Goal: Task Accomplishment & Management: Complete application form

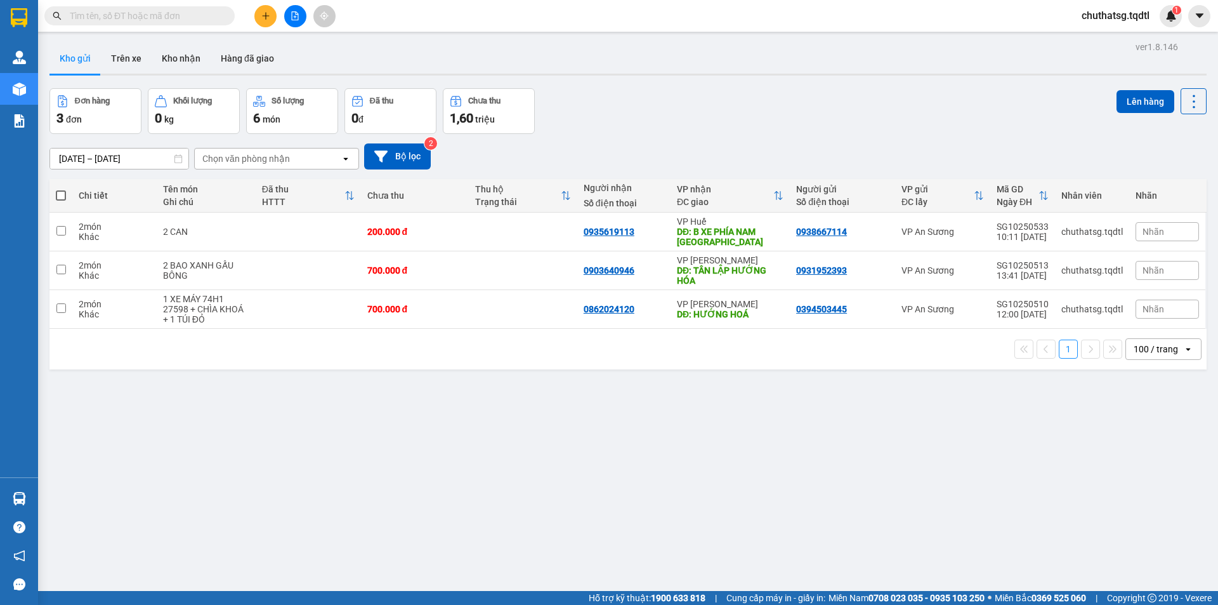
click at [256, 15] on button at bounding box center [265, 16] width 22 height 22
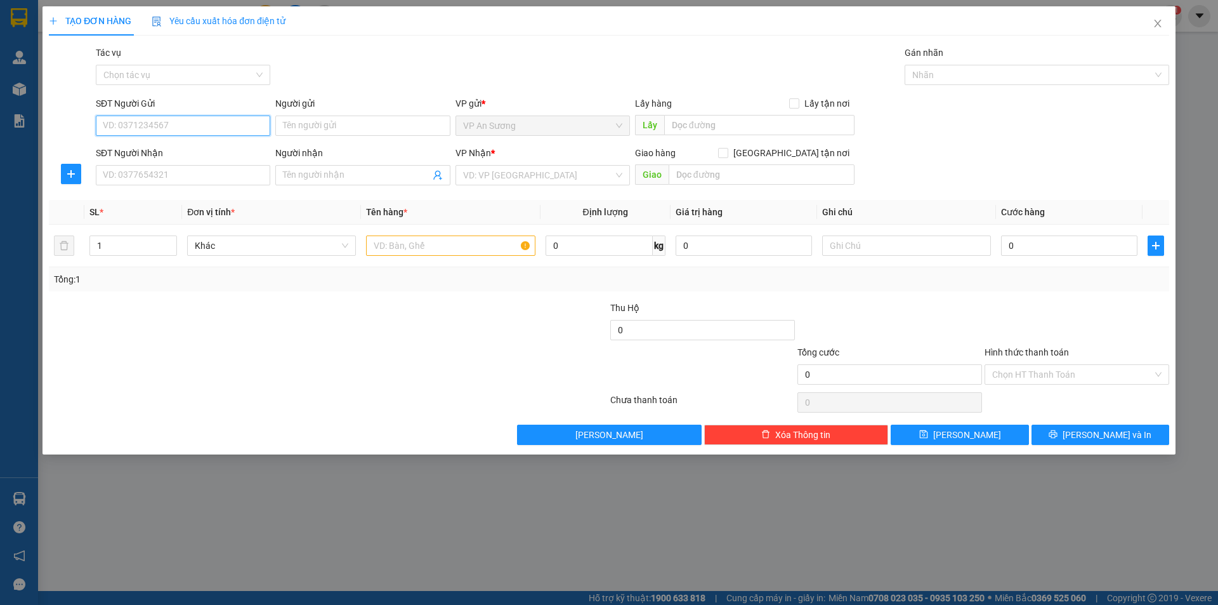
click at [233, 119] on input "SĐT Người Gửi" at bounding box center [183, 125] width 174 height 20
click at [167, 128] on input "035466656365" at bounding box center [183, 125] width 174 height 20
drag, startPoint x: 164, startPoint y: 126, endPoint x: 95, endPoint y: 126, distance: 68.5
click at [96, 126] on input "035466656365" at bounding box center [183, 125] width 174 height 20
type input "035466656365"
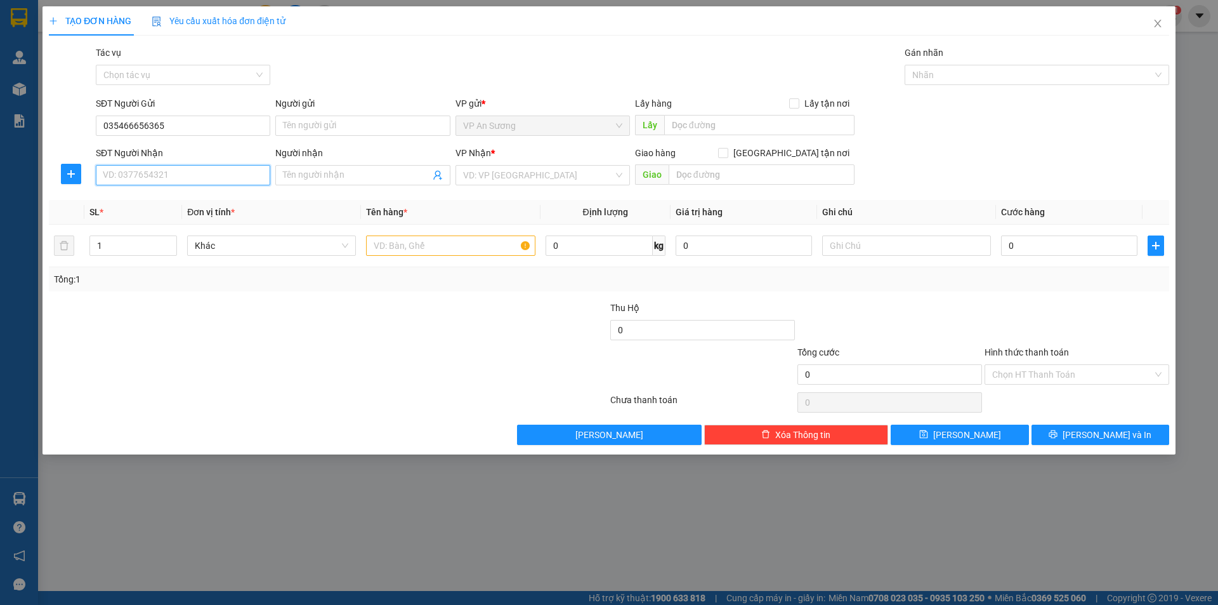
click at [146, 174] on input "SĐT Người Nhận" at bounding box center [183, 175] width 174 height 20
paste input "035466656365"
click at [128, 174] on input "035466656365" at bounding box center [183, 175] width 174 height 20
click at [134, 174] on input "03546656365" at bounding box center [183, 175] width 174 height 20
type input "03546656365"
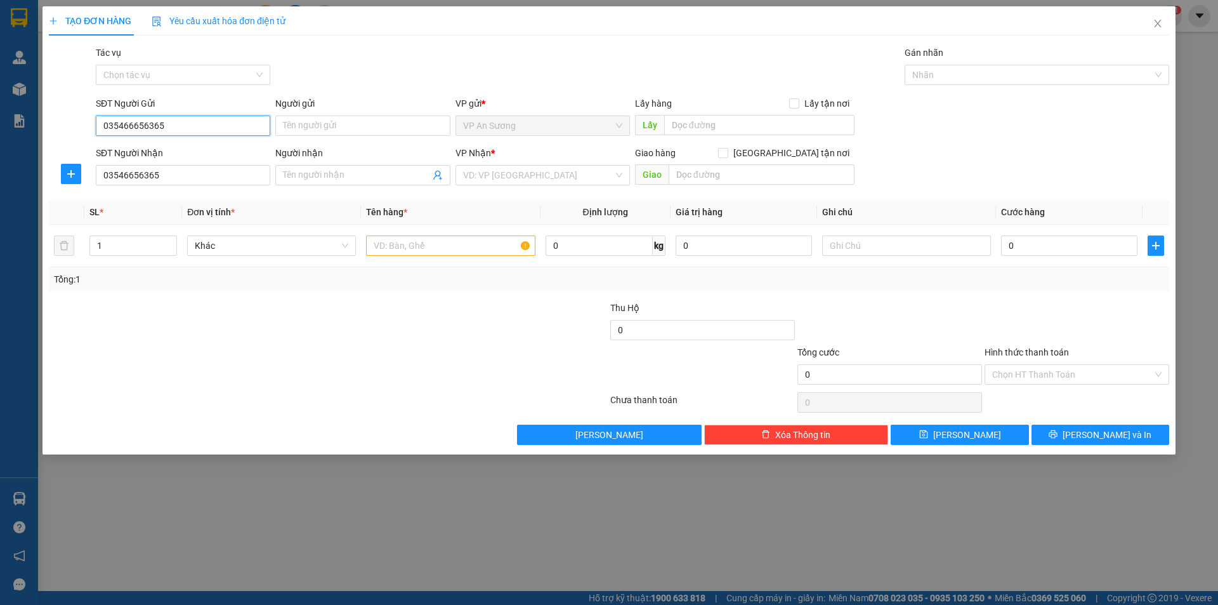
drag, startPoint x: 166, startPoint y: 122, endPoint x: 48, endPoint y: 127, distance: 118.1
click at [48, 127] on div "SĐT Người Gửi 035466656365 035466656365 Người gửi Tên người gửi VP gửi * VP An …" at bounding box center [609, 118] width 1123 height 44
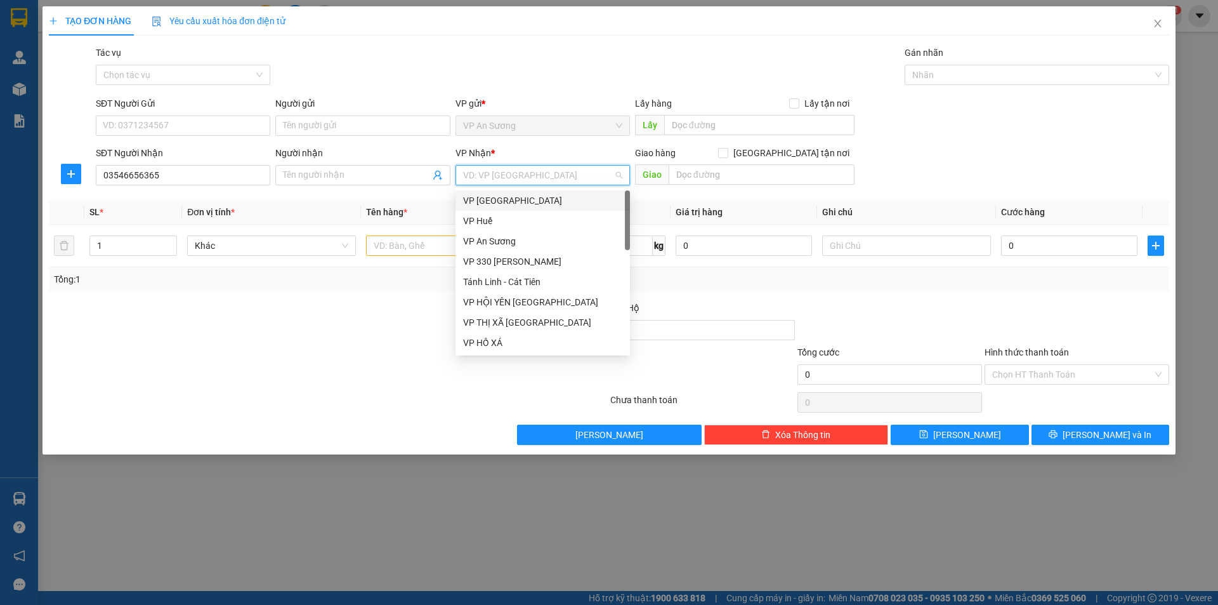
click at [550, 171] on input "search" at bounding box center [538, 175] width 150 height 19
type input "D"
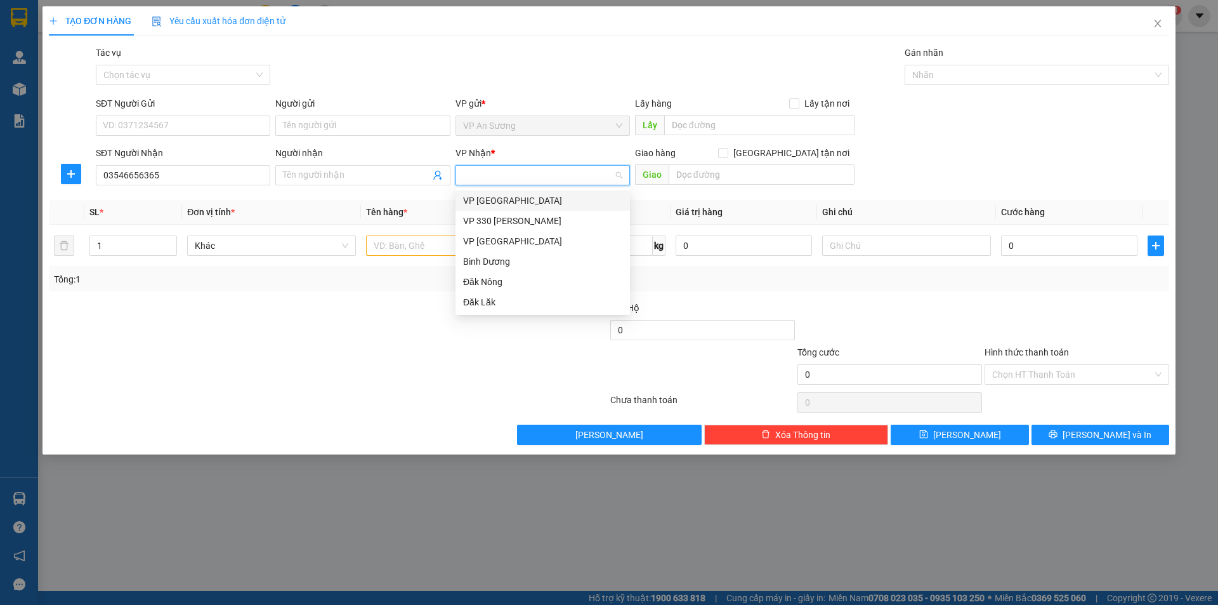
type input "Đ"
click at [508, 244] on div "VP Đà Nẵng" at bounding box center [542, 241] width 159 height 14
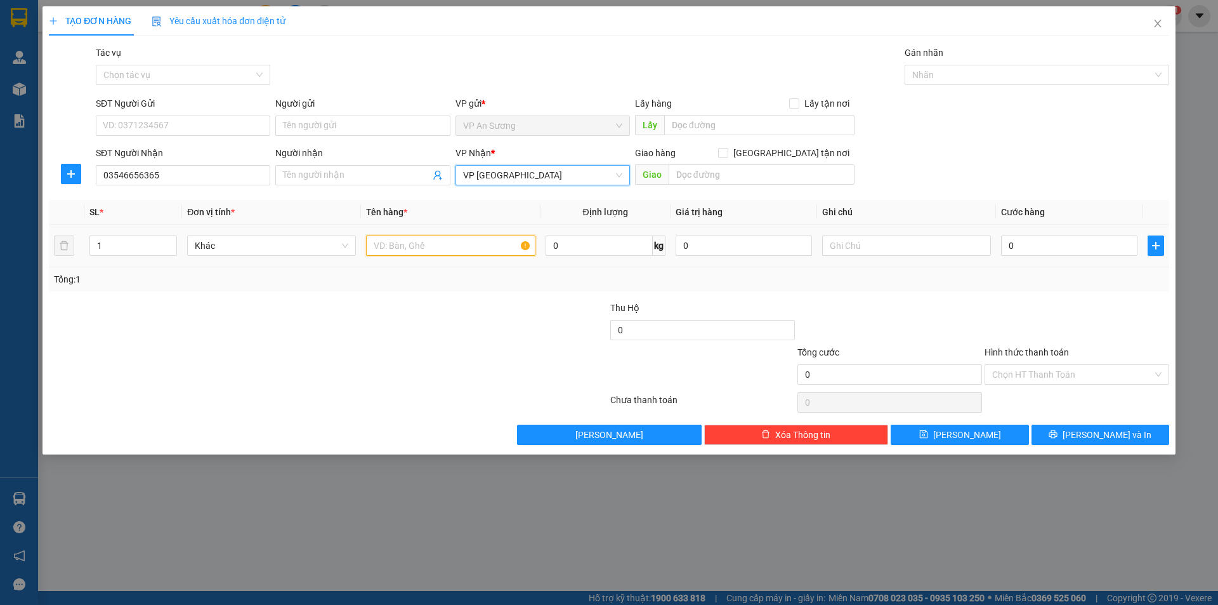
drag, startPoint x: 398, startPoint y: 242, endPoint x: 404, endPoint y: 252, distance: 11.1
click at [402, 252] on input "text" at bounding box center [450, 245] width 169 height 20
type input "1THUNG"
click at [1030, 251] on input "0" at bounding box center [1069, 245] width 136 height 20
click at [1008, 247] on input "0" at bounding box center [1069, 245] width 136 height 20
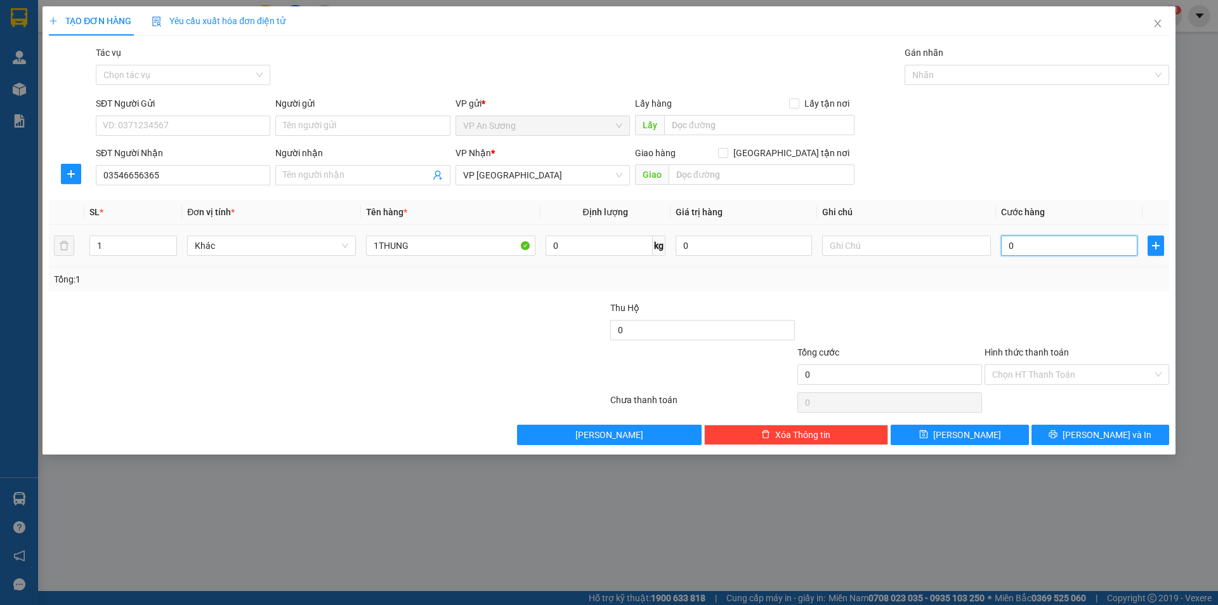
type input "10"
type input "150"
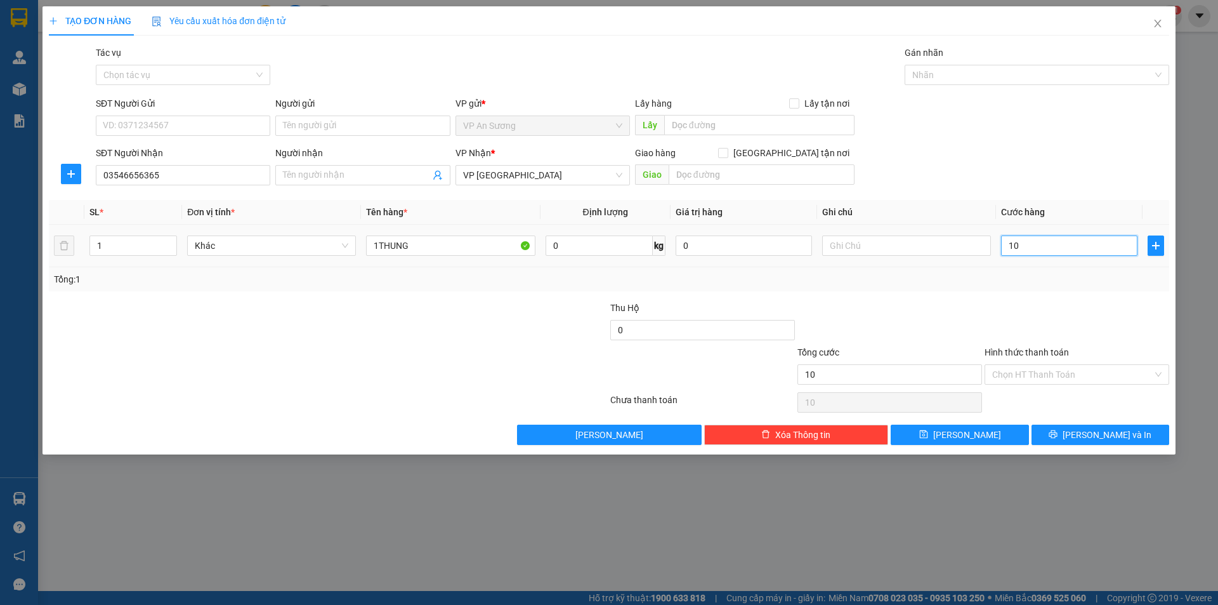
type input "150"
type input "1.500"
type input "11.500"
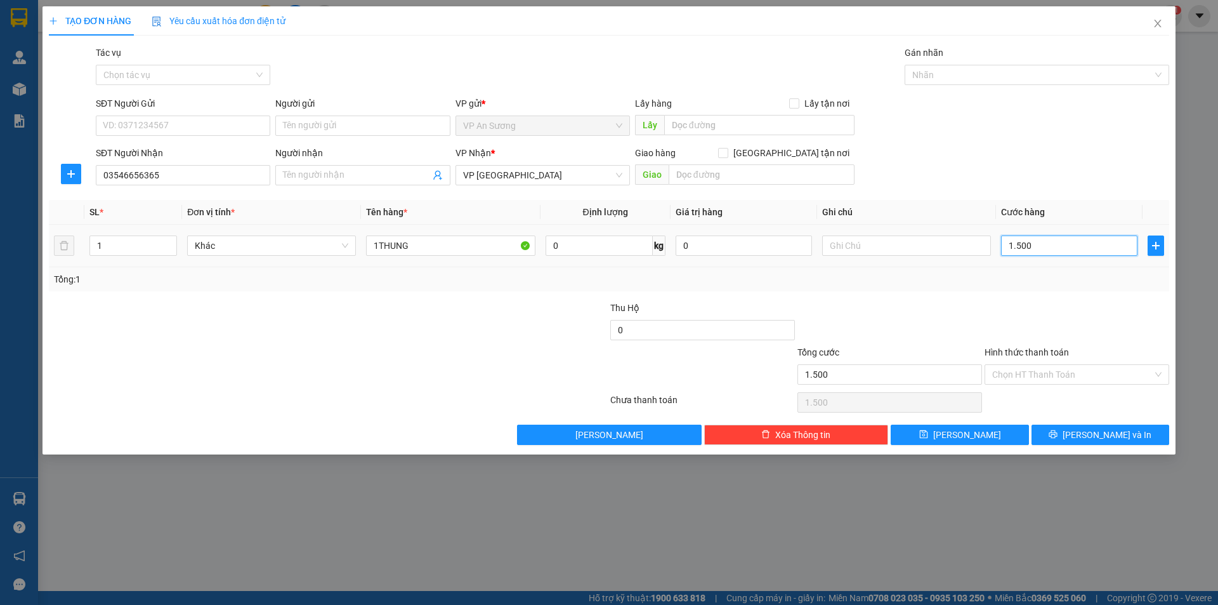
type input "11.500"
type input "11.150"
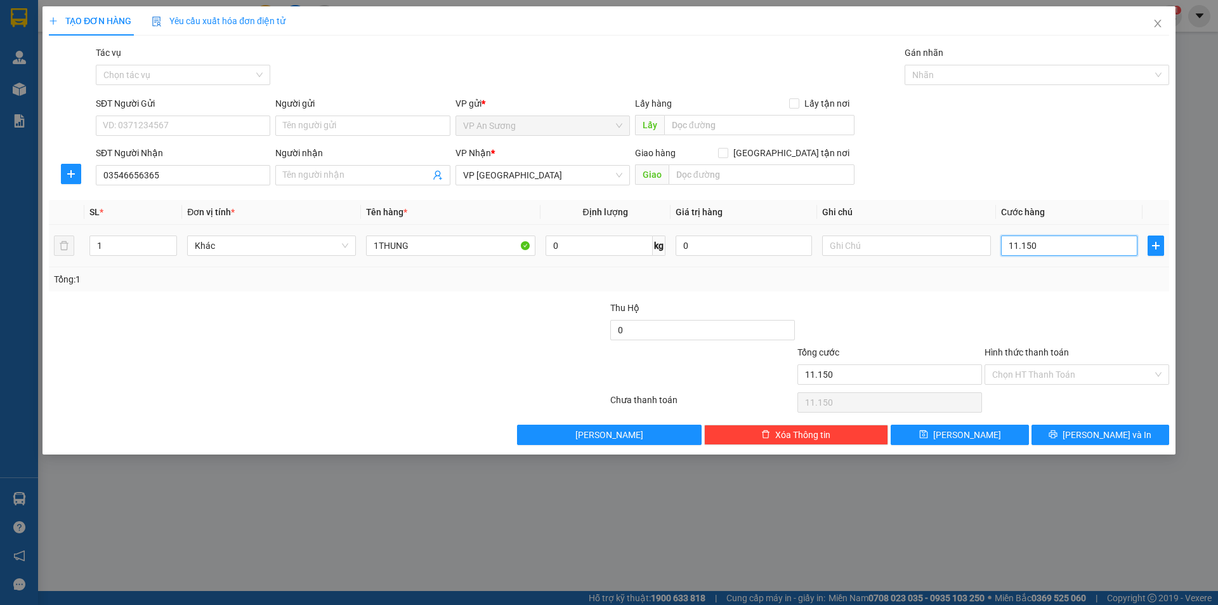
type input "1.115"
type input "111"
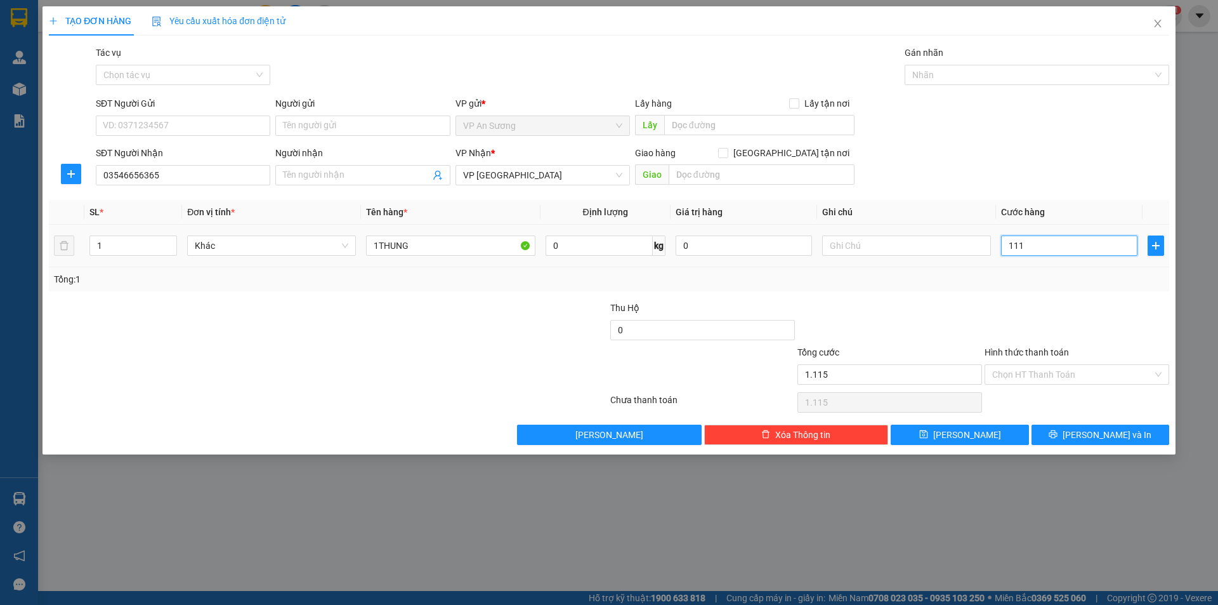
type input "111"
type input "11"
type input "1"
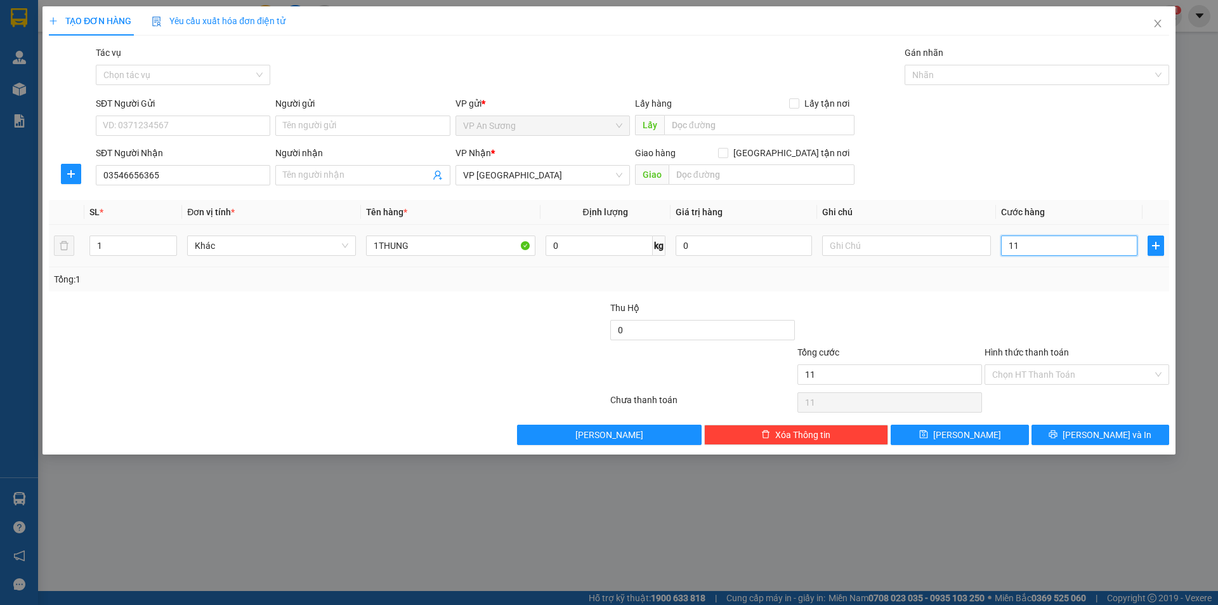
type input "1"
type input "0"
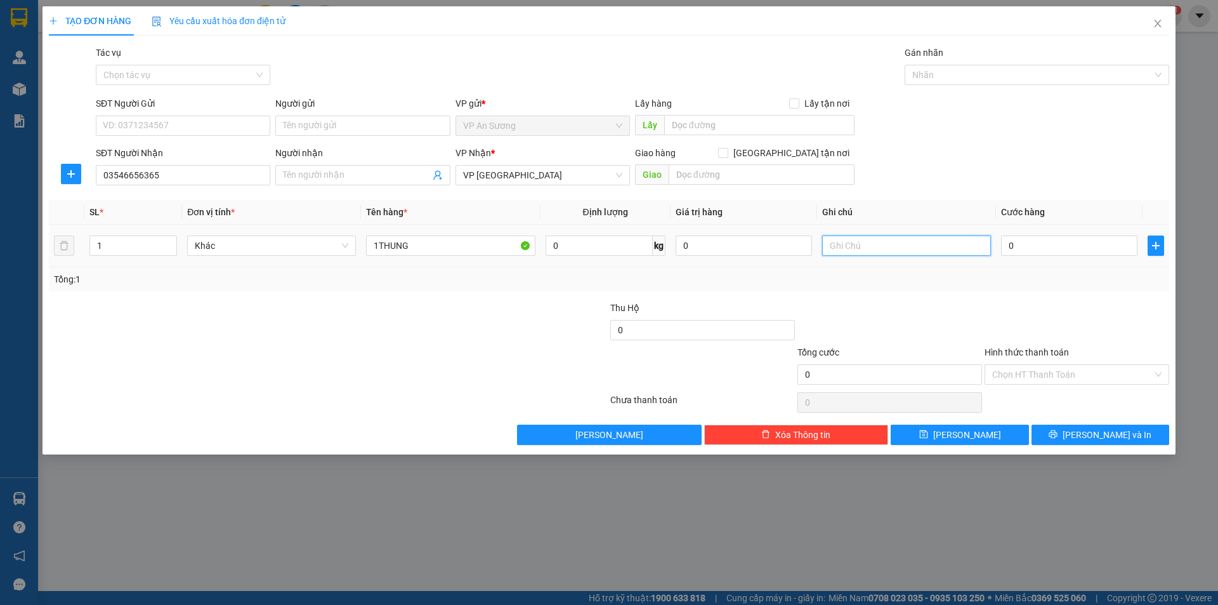
click at [856, 249] on input "text" at bounding box center [906, 245] width 169 height 20
click at [1156, 23] on icon "close" at bounding box center [1158, 23] width 10 height 10
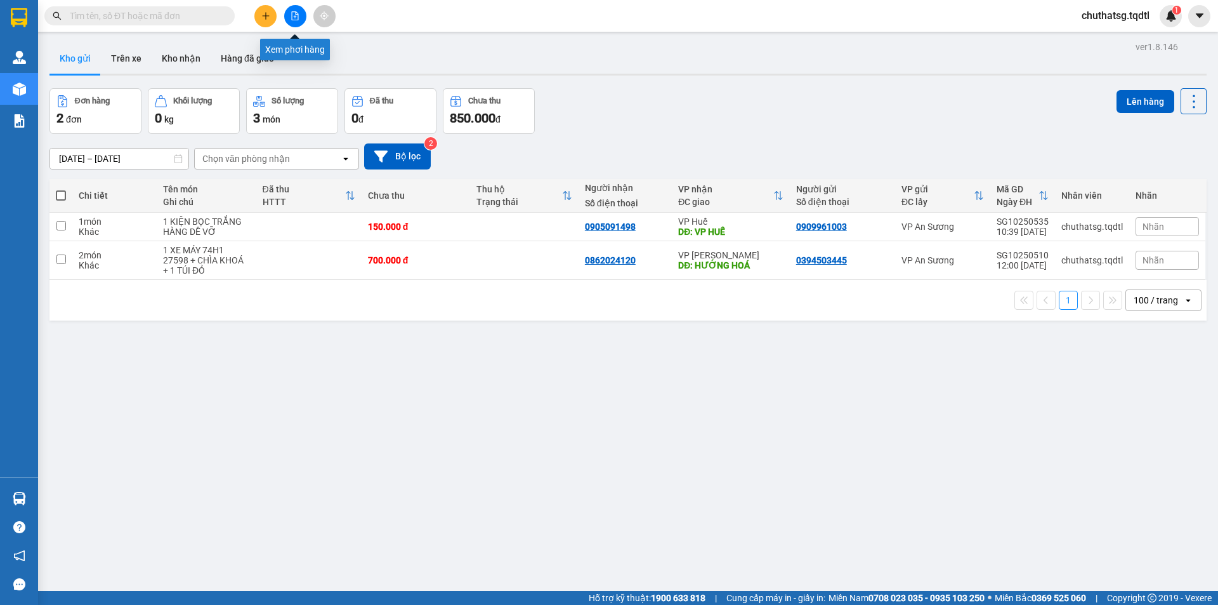
click at [301, 13] on button at bounding box center [295, 16] width 22 height 22
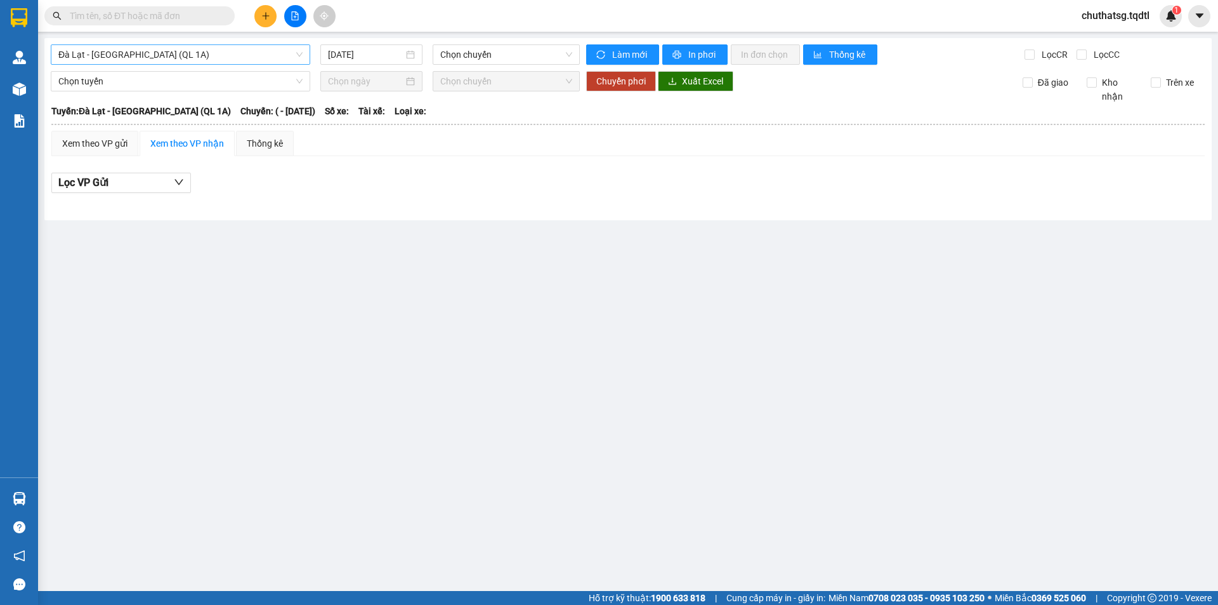
click at [261, 51] on span "Đà Lạt - Sài Gòn (QL 1A)" at bounding box center [180, 54] width 244 height 19
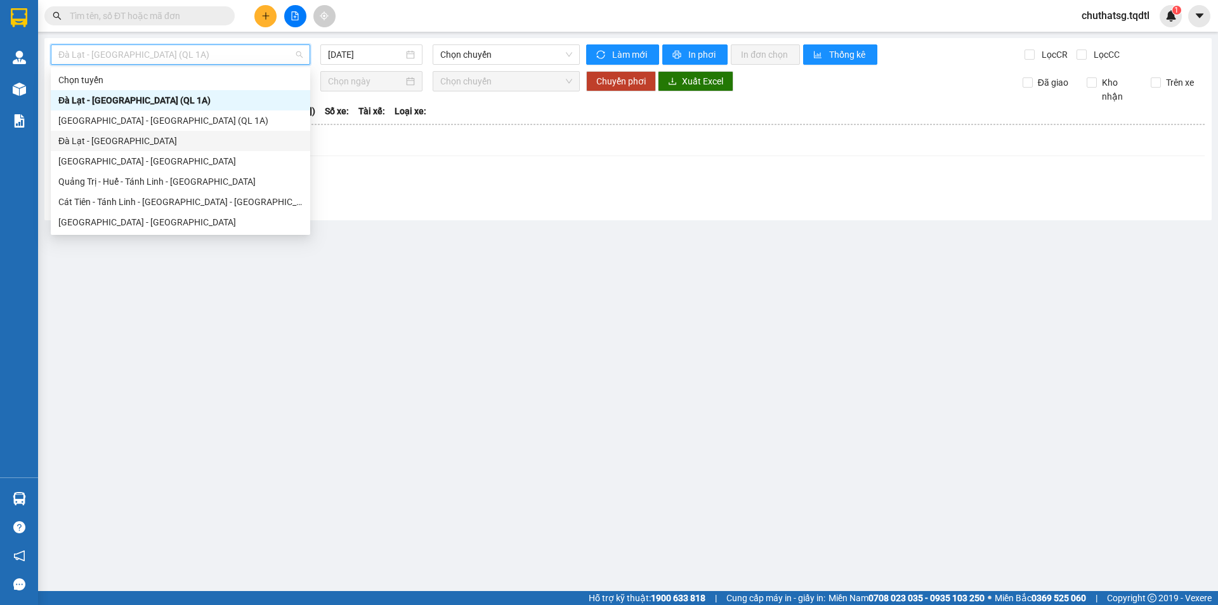
type input "S"
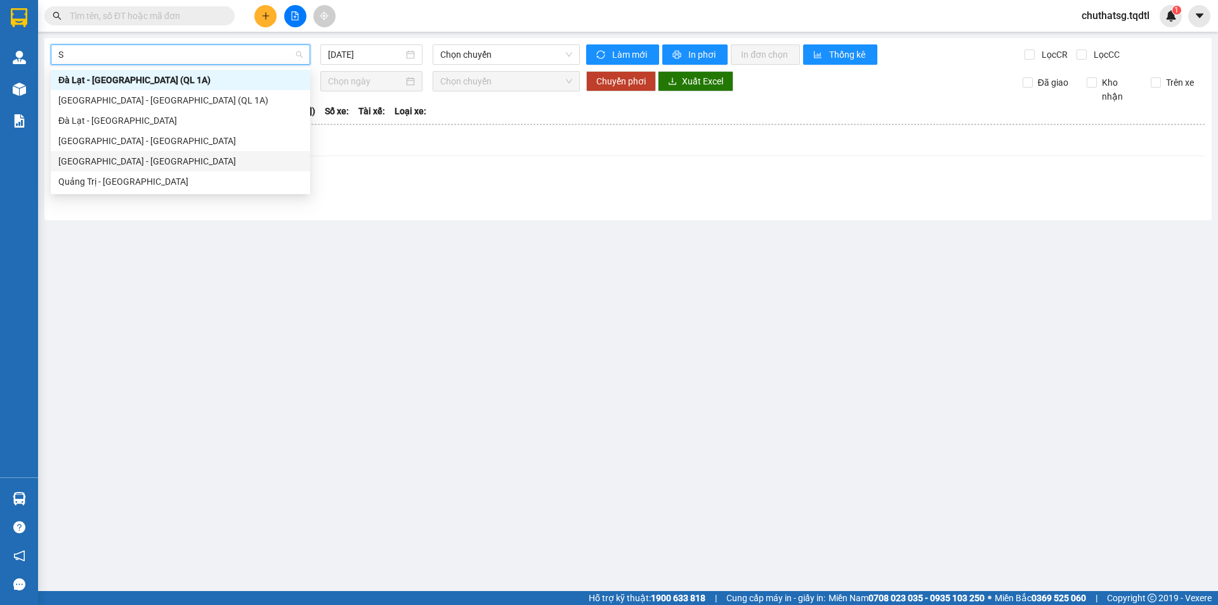
click at [131, 164] on div "Sài Gòn - Quảng Trị" at bounding box center [180, 161] width 244 height 14
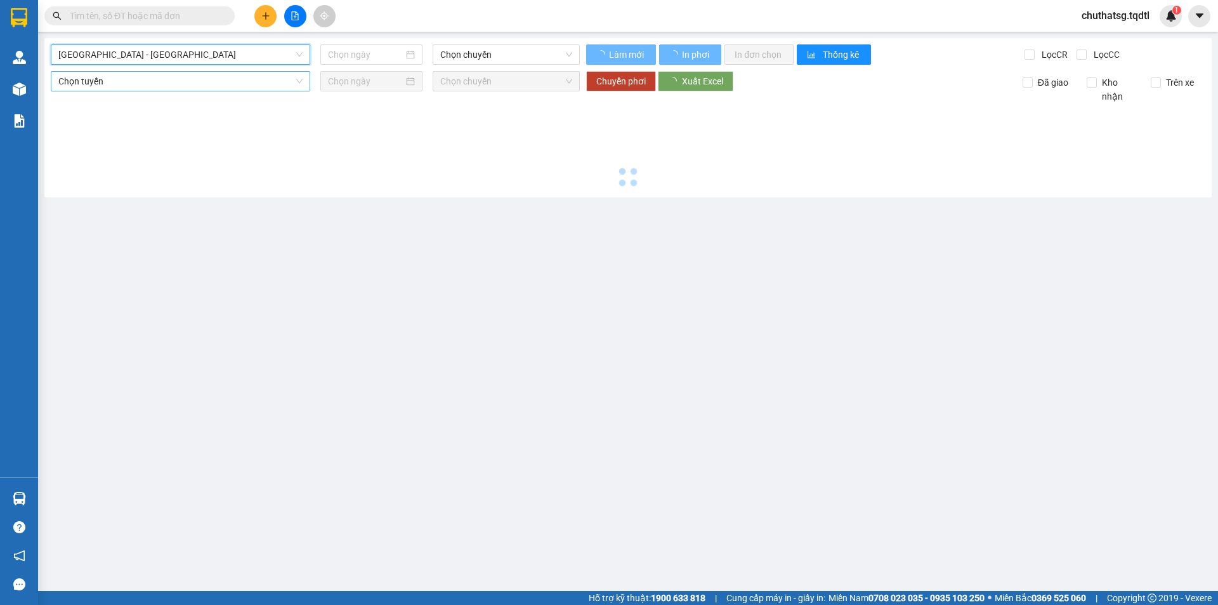
type input "13/10/2025"
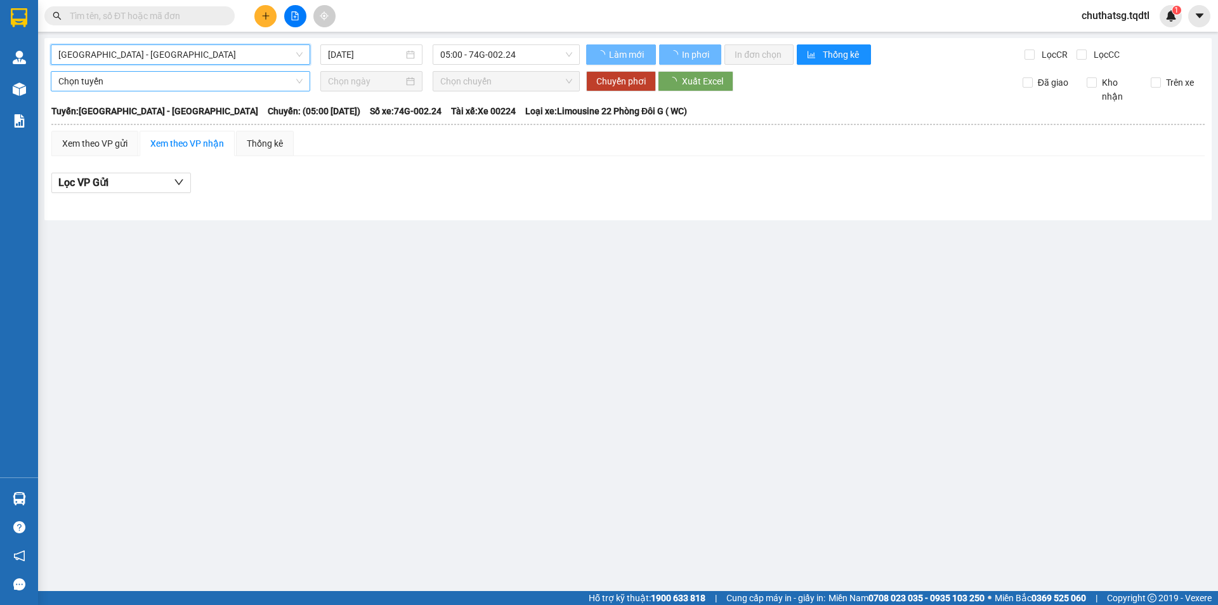
click at [128, 86] on span "Chọn tuyến" at bounding box center [180, 81] width 244 height 19
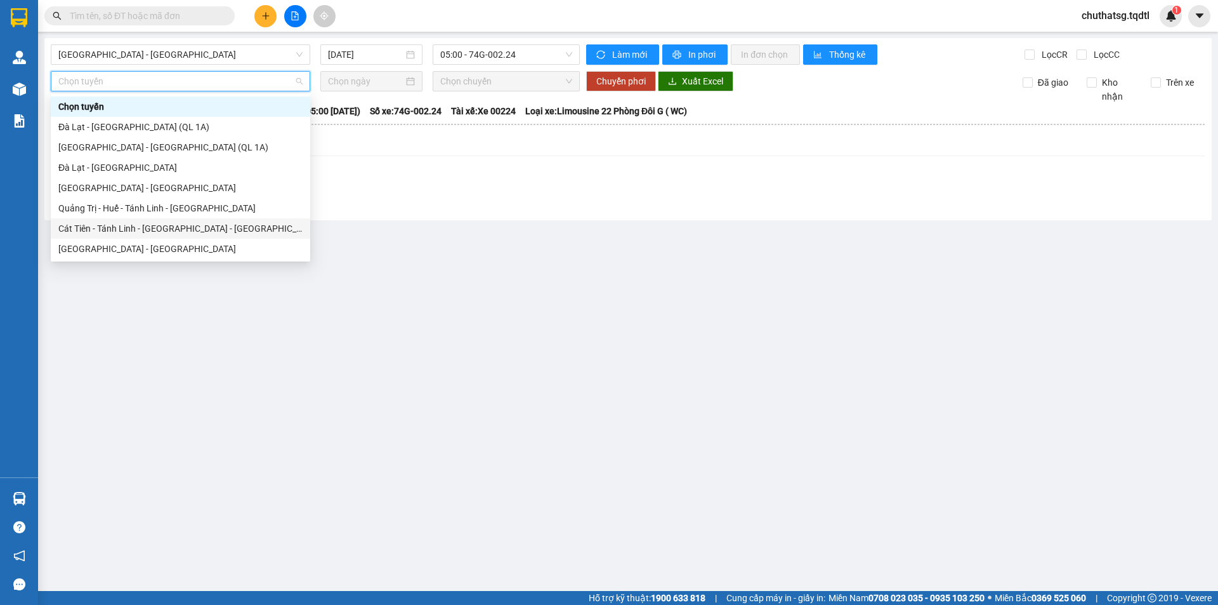
drag, startPoint x: 125, startPoint y: 188, endPoint x: 131, endPoint y: 228, distance: 40.5
click at [131, 228] on div "Chọn tuyến Đà Lạt - Sài Gòn (QL 1A) Sài Gòn - Đà Lạt (QL 1A) Đà Lạt - Sài Gòn S…" at bounding box center [180, 197] width 259 height 203
click at [140, 245] on div "Sài Gòn - Quảng Trị" at bounding box center [180, 249] width 244 height 14
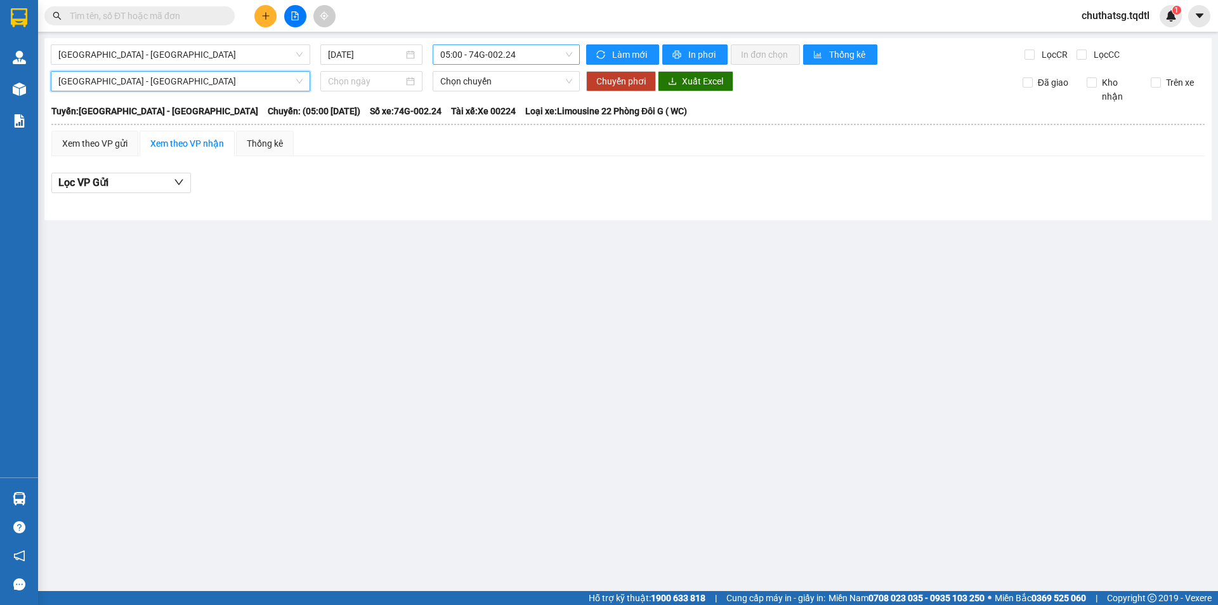
click at [512, 49] on span "05:00 - 74G-002.24" at bounding box center [506, 54] width 132 height 19
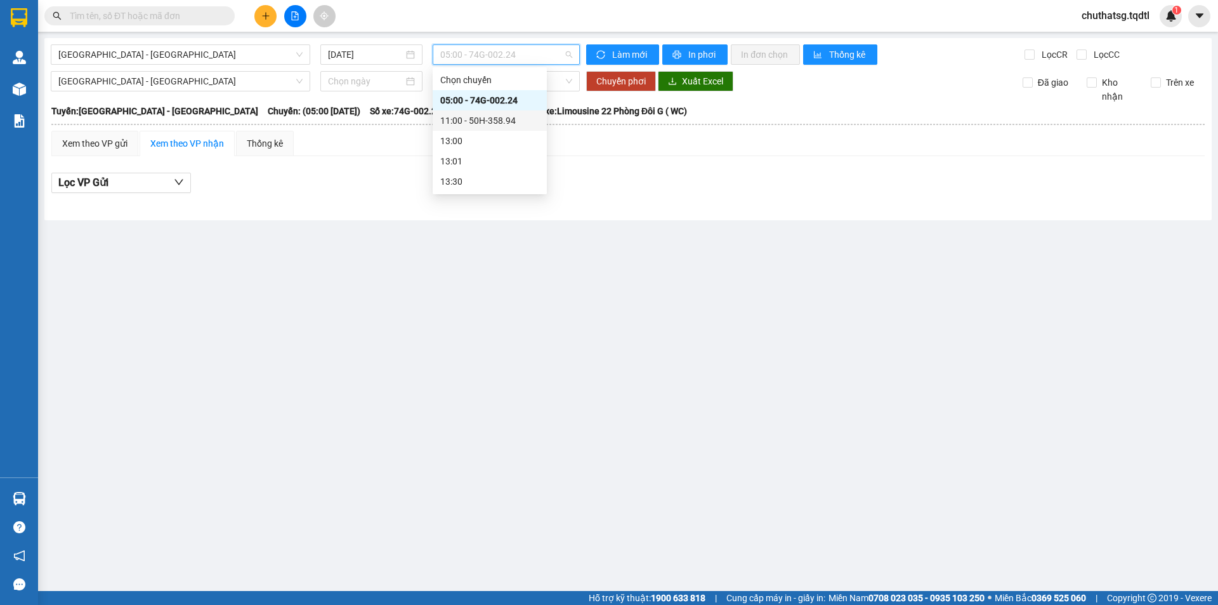
click at [494, 124] on div "11:00 - 50H-358.94" at bounding box center [489, 121] width 99 height 14
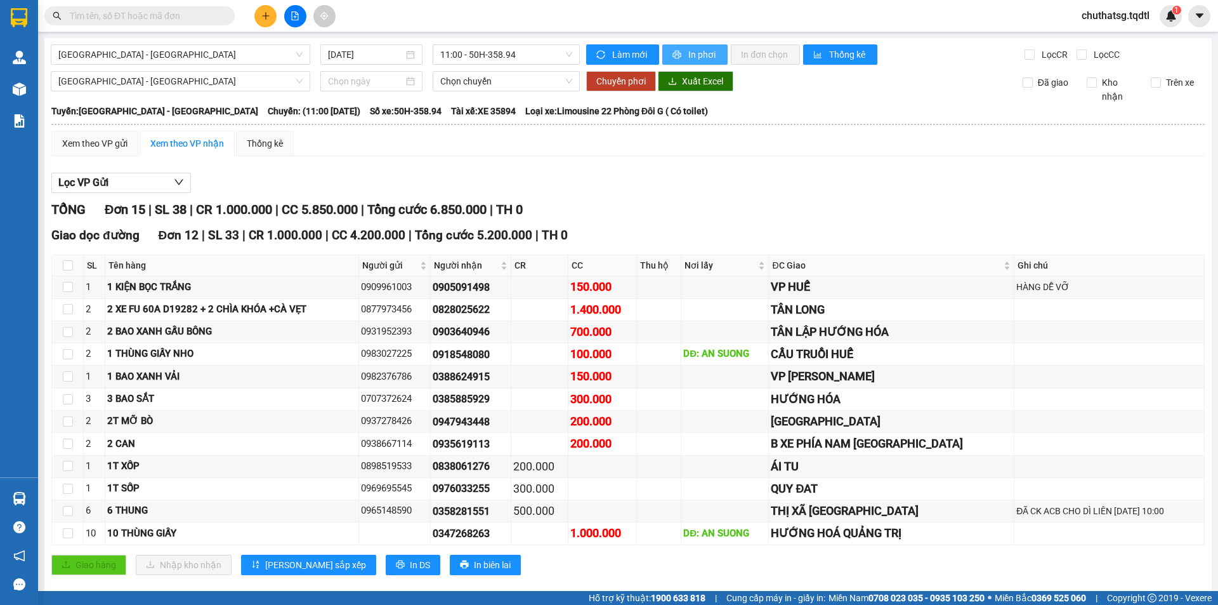
click at [673, 53] on icon "printer" at bounding box center [677, 55] width 8 height 8
click at [216, 55] on span "Sài Gòn - Quảng Trị" at bounding box center [180, 54] width 244 height 19
click at [107, 14] on input "text" at bounding box center [145, 16] width 150 height 14
paste input "0935353390"
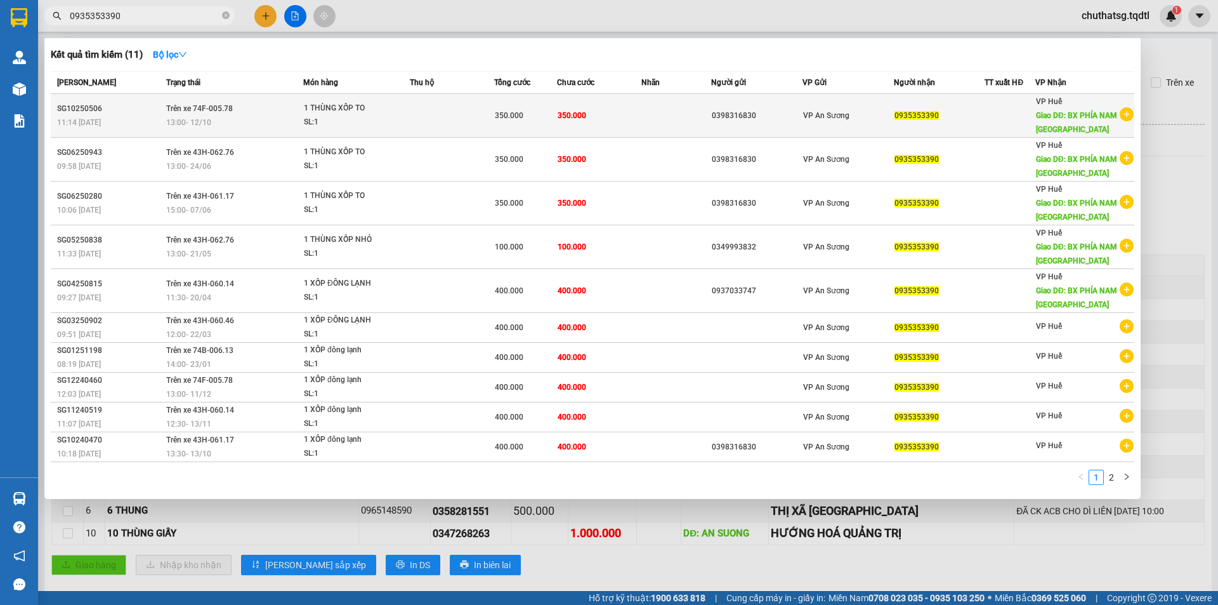
type input "0935353390"
click at [483, 110] on td at bounding box center [452, 116] width 84 height 44
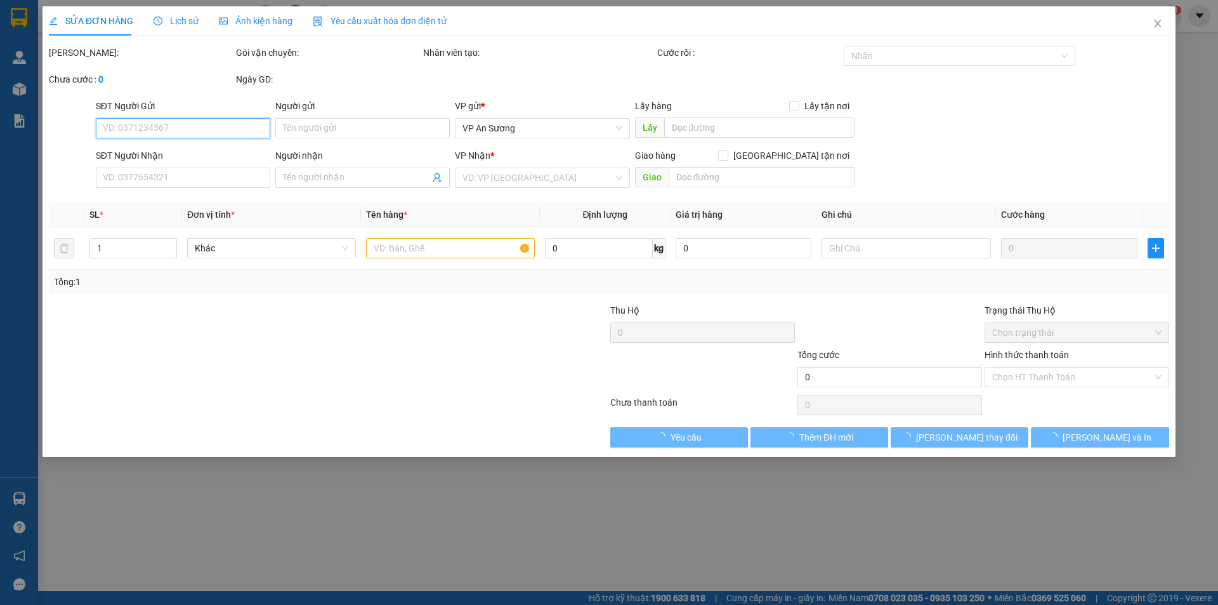
type input "0398316830"
type input "0935353390"
type input "BX PHÍA NAM HUẾ"
type input "350.000"
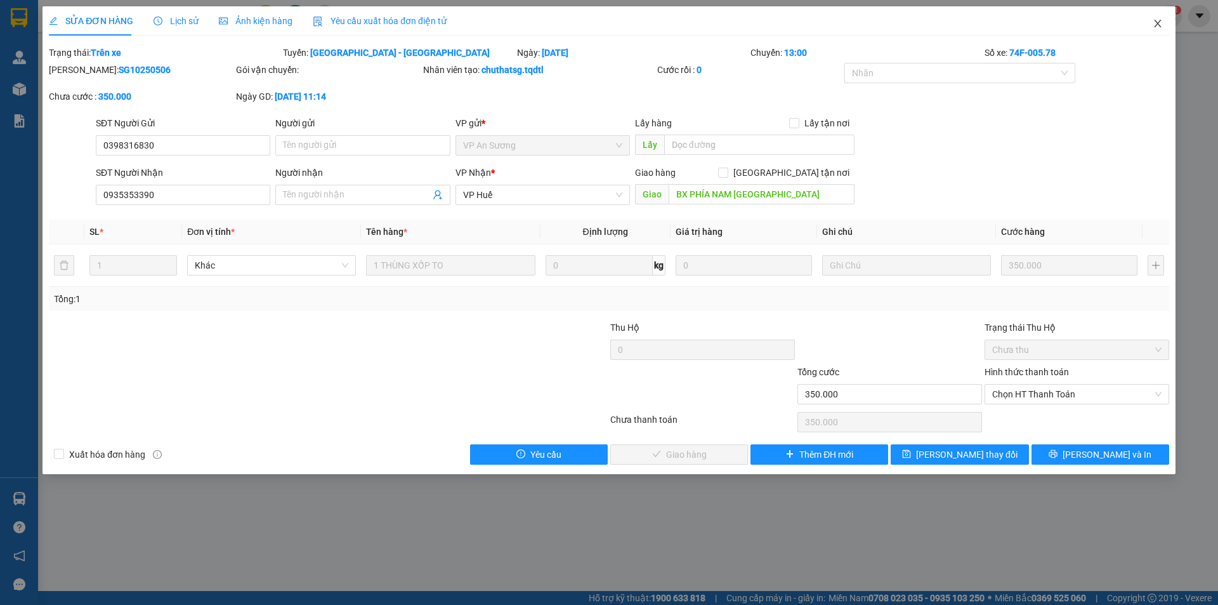
click at [1153, 29] on span "Close" at bounding box center [1158, 24] width 36 height 36
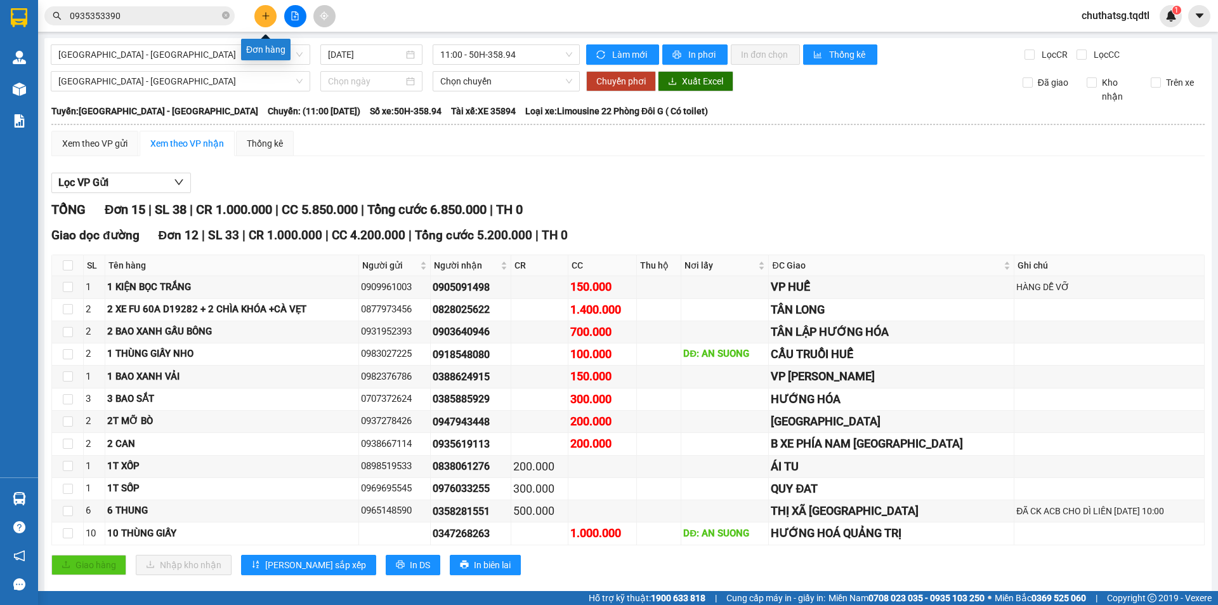
click at [263, 18] on icon "plus" at bounding box center [265, 15] width 9 height 9
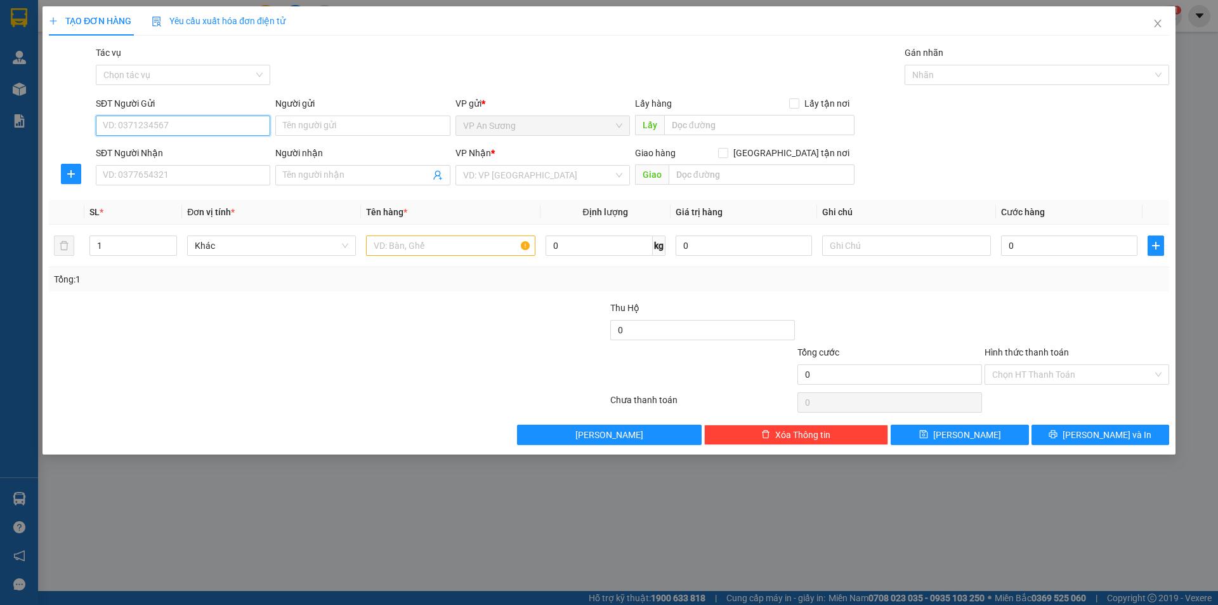
click at [210, 124] on input "SĐT Người Gửi" at bounding box center [183, 125] width 174 height 20
type input "0911065009"
click at [232, 176] on input "SĐT Người Nhận" at bounding box center [183, 175] width 174 height 20
type input "0963759375"
click at [418, 251] on input "text" at bounding box center [450, 245] width 169 height 20
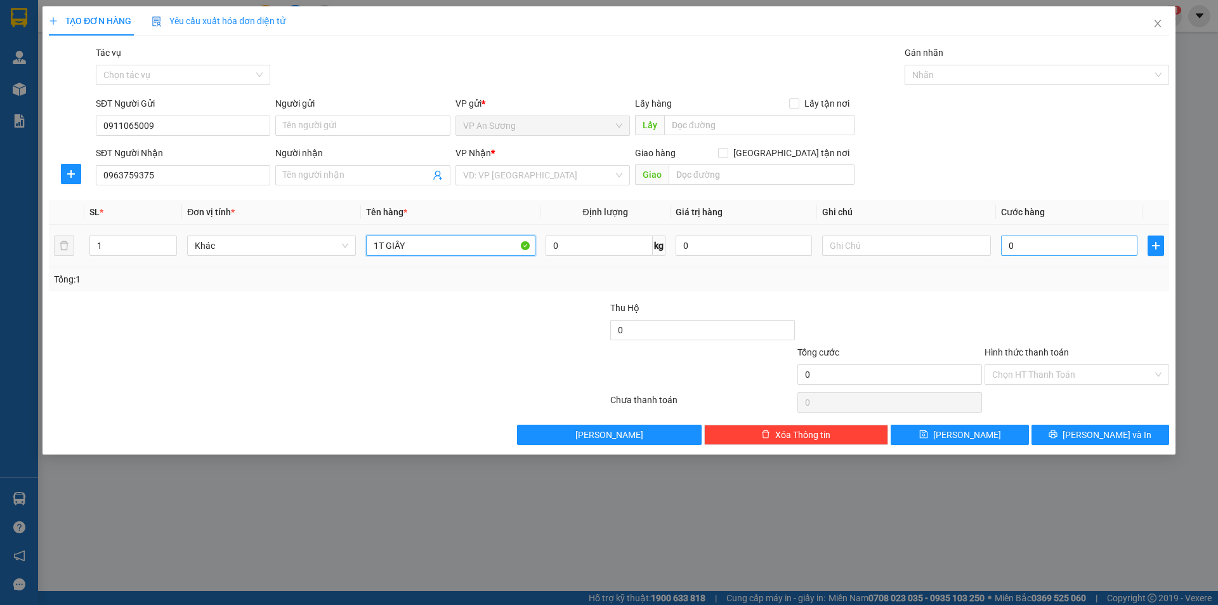
type input "1T GIẤY"
click at [1016, 241] on input "0" at bounding box center [1069, 245] width 136 height 20
click at [1001, 244] on input "0" at bounding box center [1069, 245] width 136 height 20
type input "10"
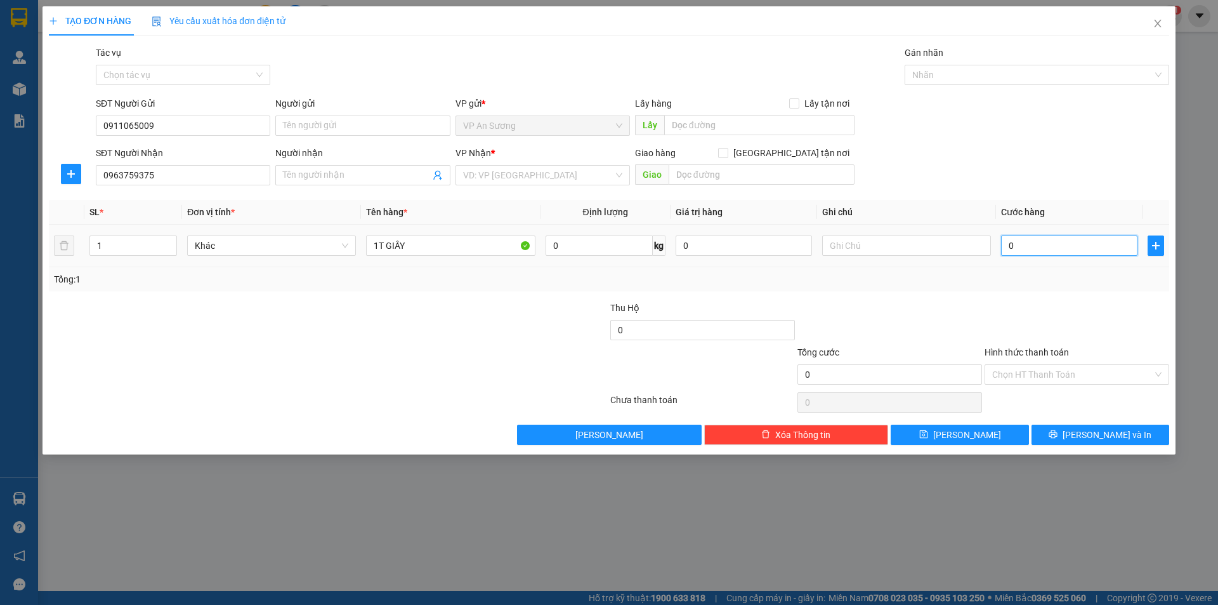
type input "10"
type input "100"
click at [1054, 157] on div "SĐT Người Nhận 0963759375 Người nhận Tên người nhận VP Nhận * VD: VP Sài Gòn Gi…" at bounding box center [632, 168] width 1079 height 44
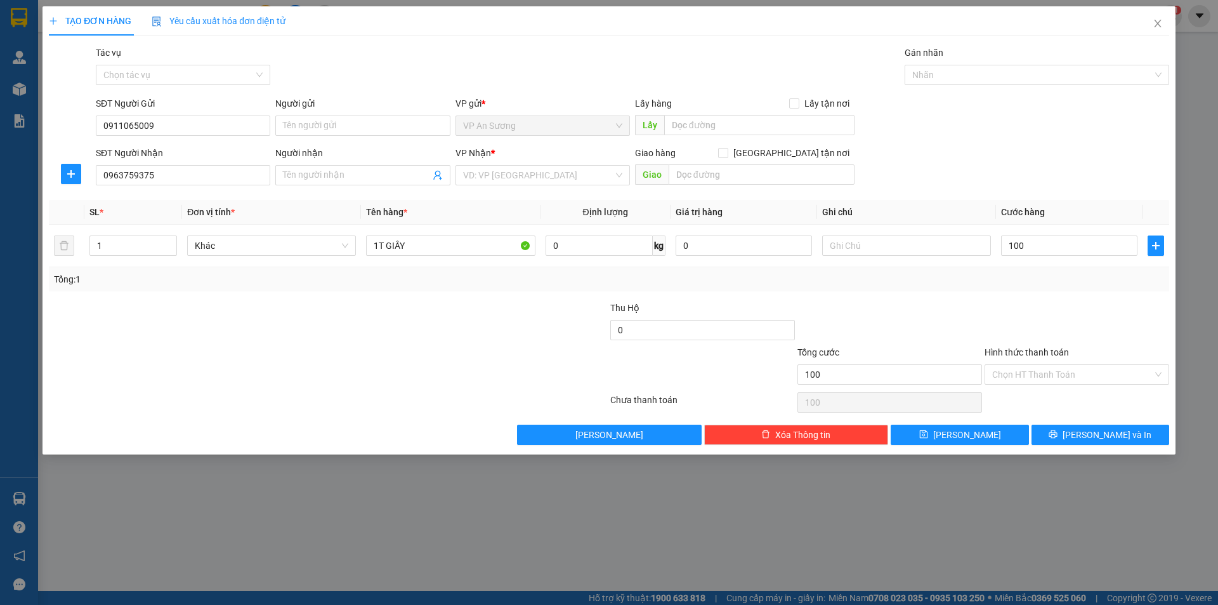
type input "100.000"
click at [524, 170] on input "search" at bounding box center [538, 175] width 150 height 19
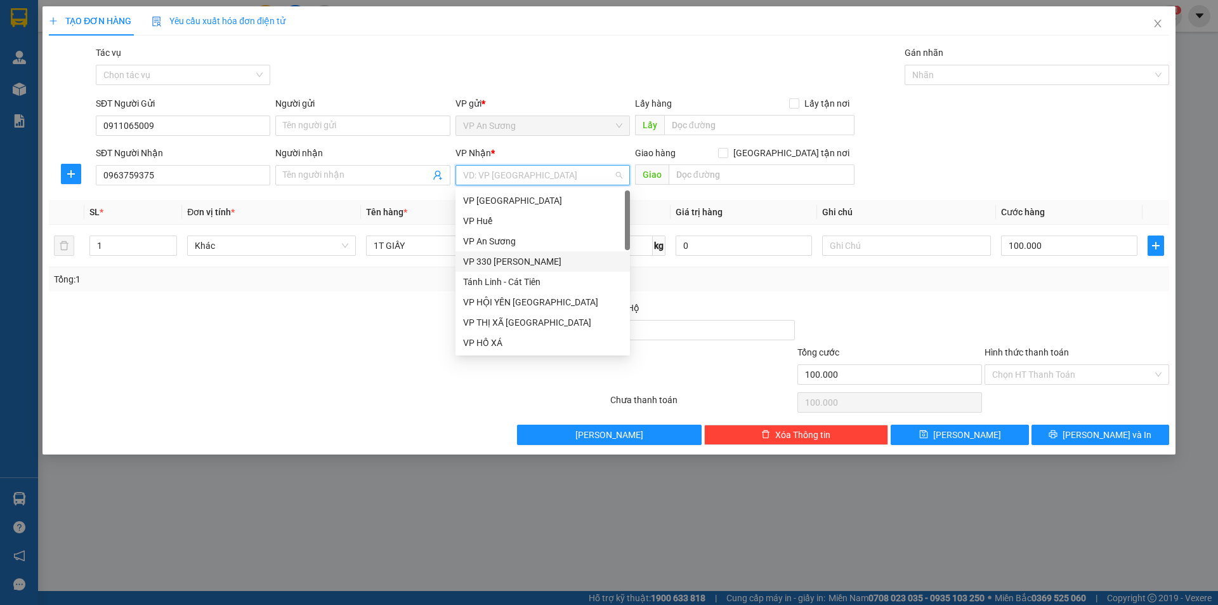
click at [535, 259] on div "VP 330 [PERSON_NAME]" at bounding box center [542, 261] width 159 height 14
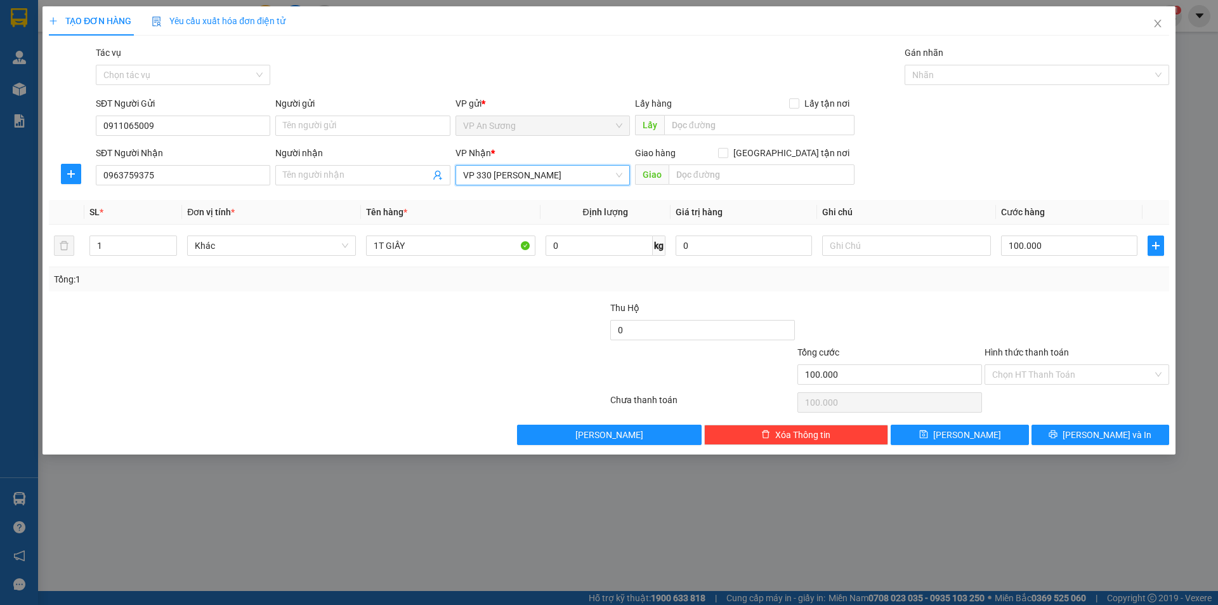
click at [605, 177] on span "VP 330 [PERSON_NAME]" at bounding box center [542, 175] width 159 height 19
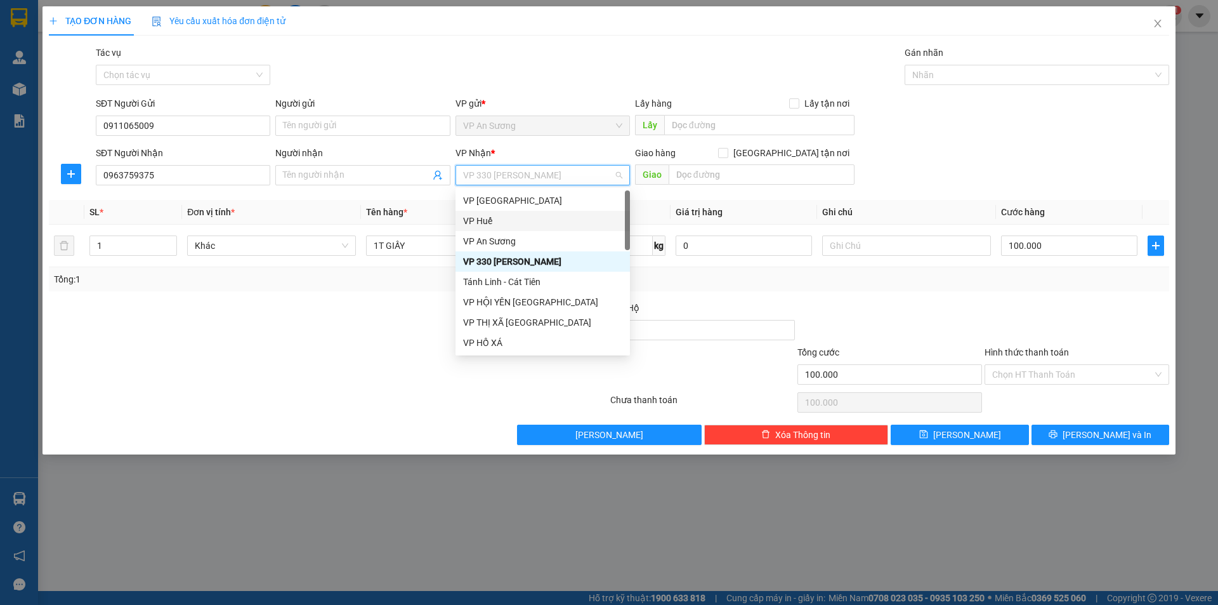
type input "H"
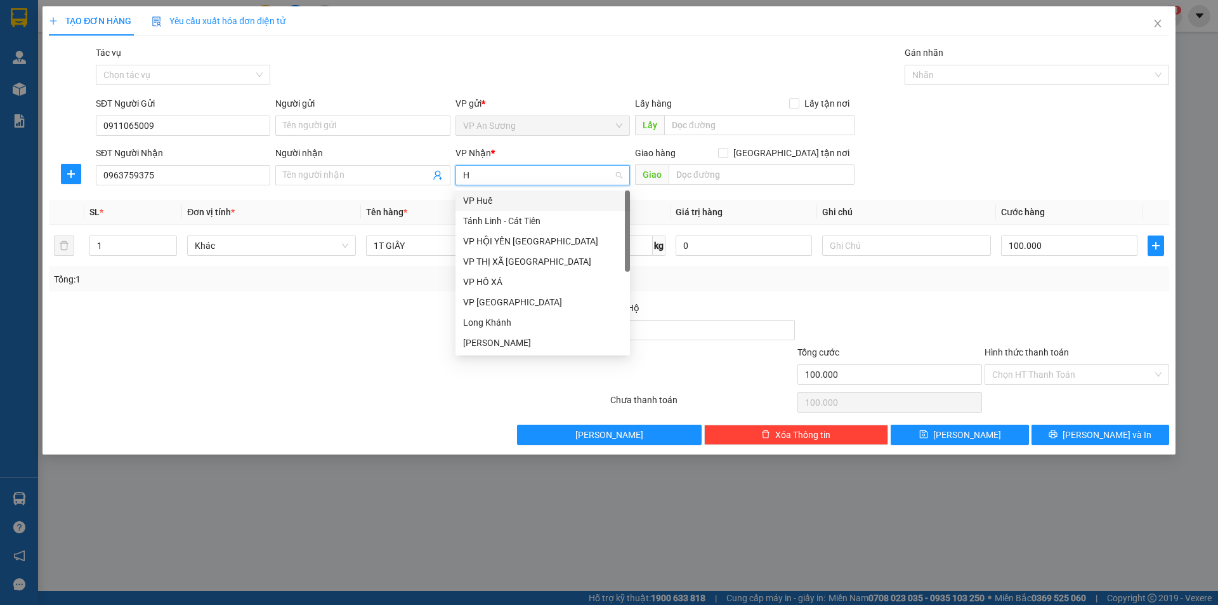
click at [518, 202] on div "VP Huế" at bounding box center [542, 201] width 159 height 14
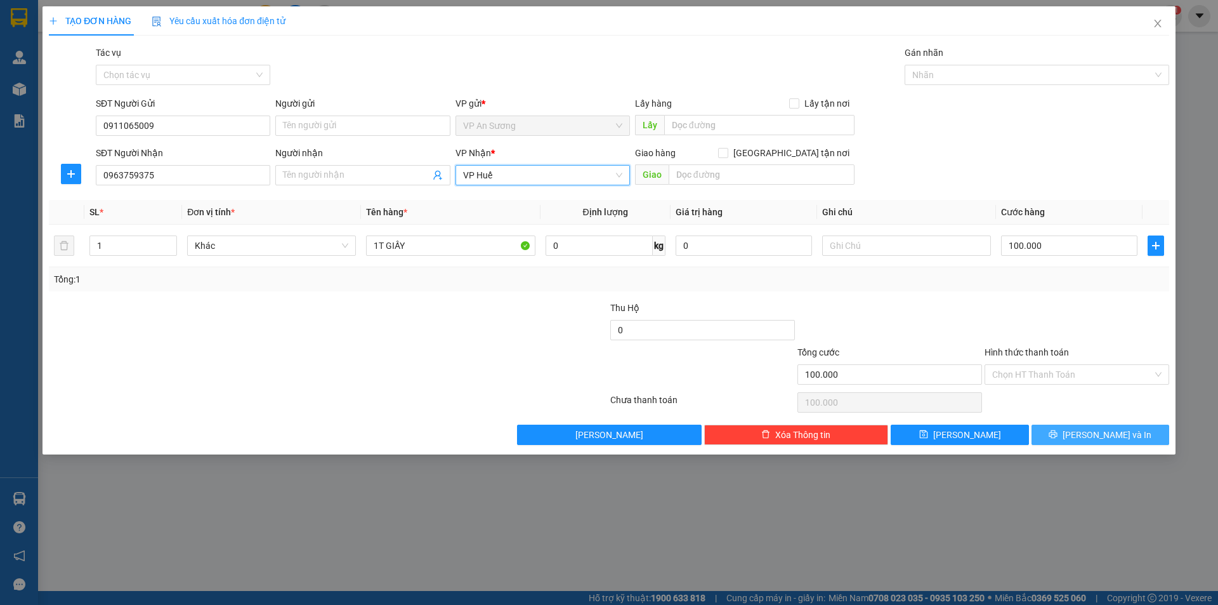
click at [1088, 429] on button "Lưu và In" at bounding box center [1101, 434] width 138 height 20
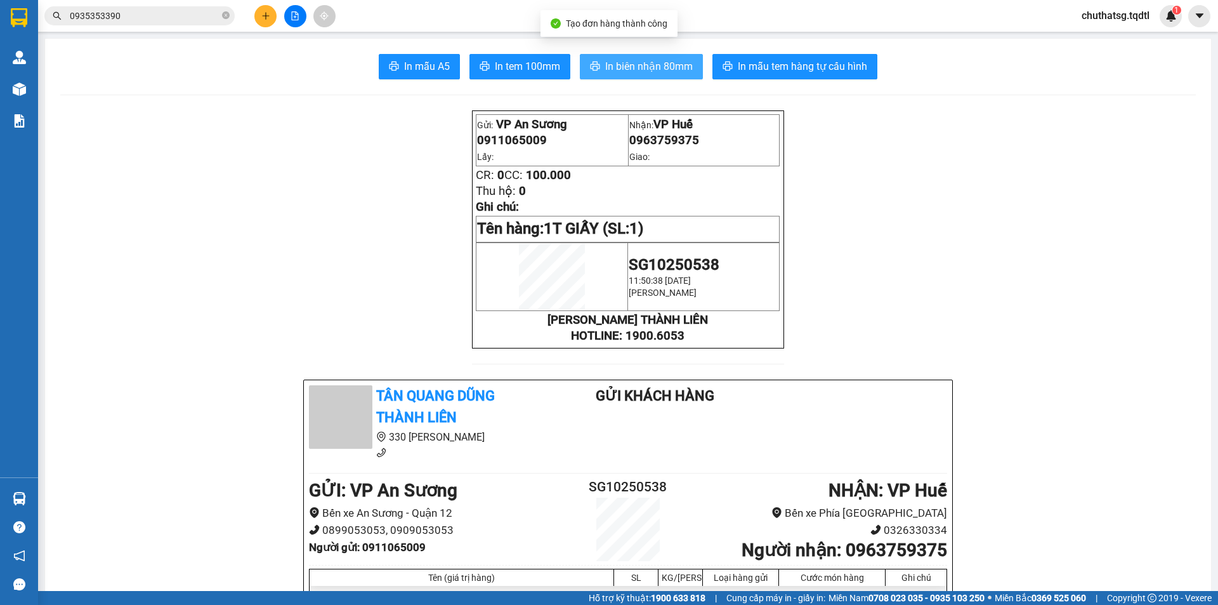
click at [634, 74] on span "In biên nhận 80mm" at bounding box center [649, 66] width 88 height 16
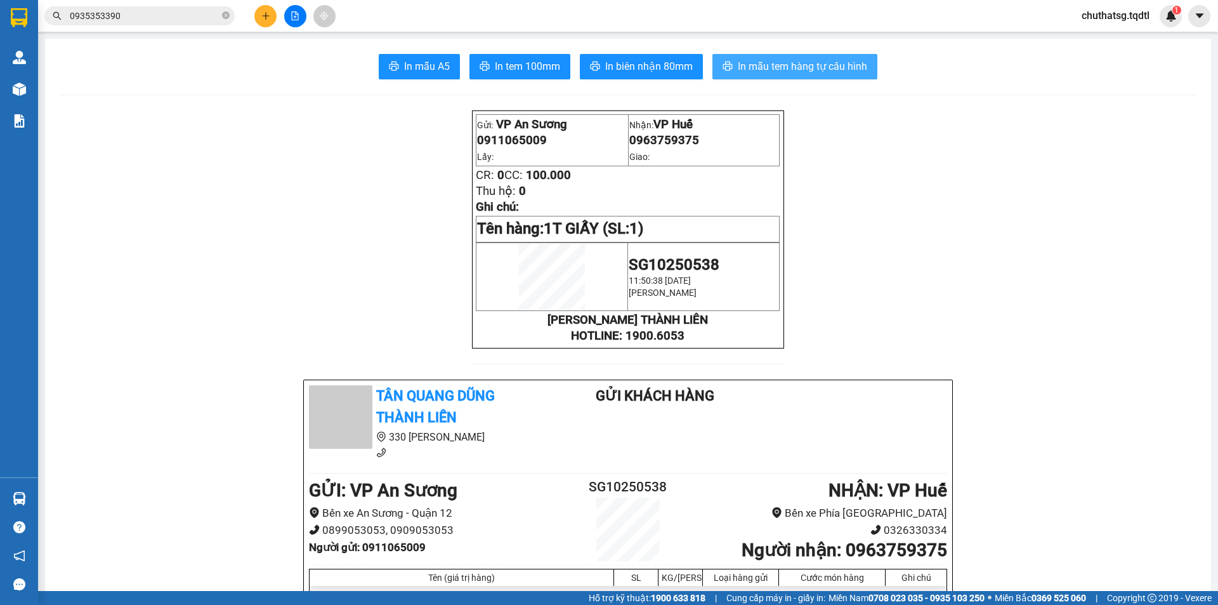
click at [745, 65] on span "In mẫu tem hàng tự cấu hình" at bounding box center [802, 66] width 129 height 16
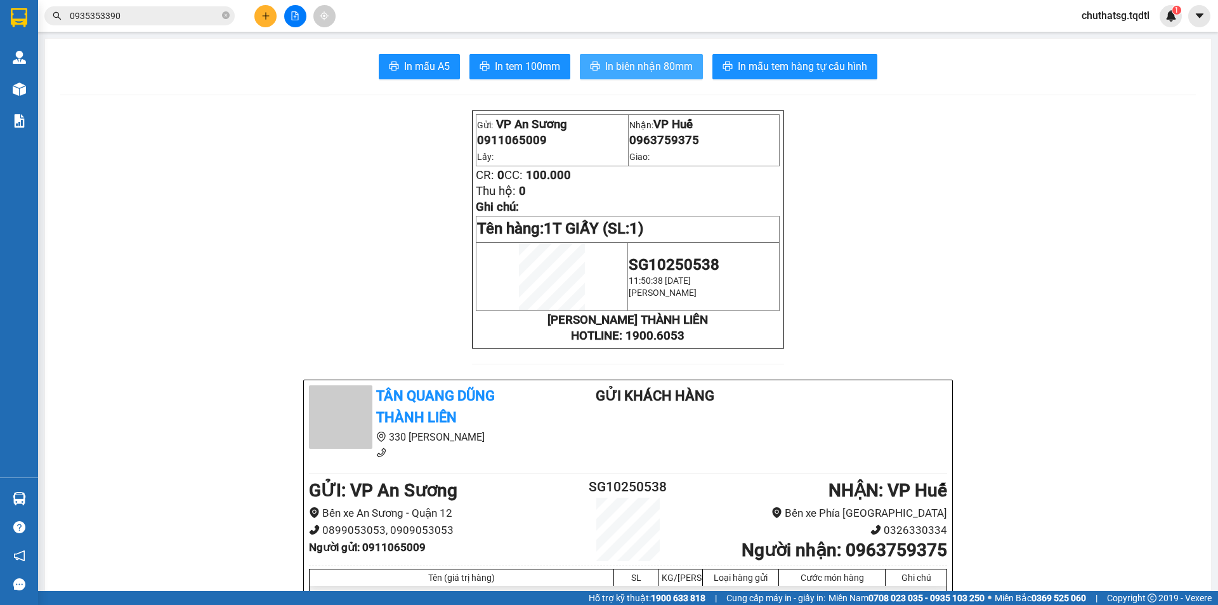
click at [645, 65] on span "In biên nhận 80mm" at bounding box center [649, 66] width 88 height 16
click at [257, 19] on button at bounding box center [265, 16] width 22 height 22
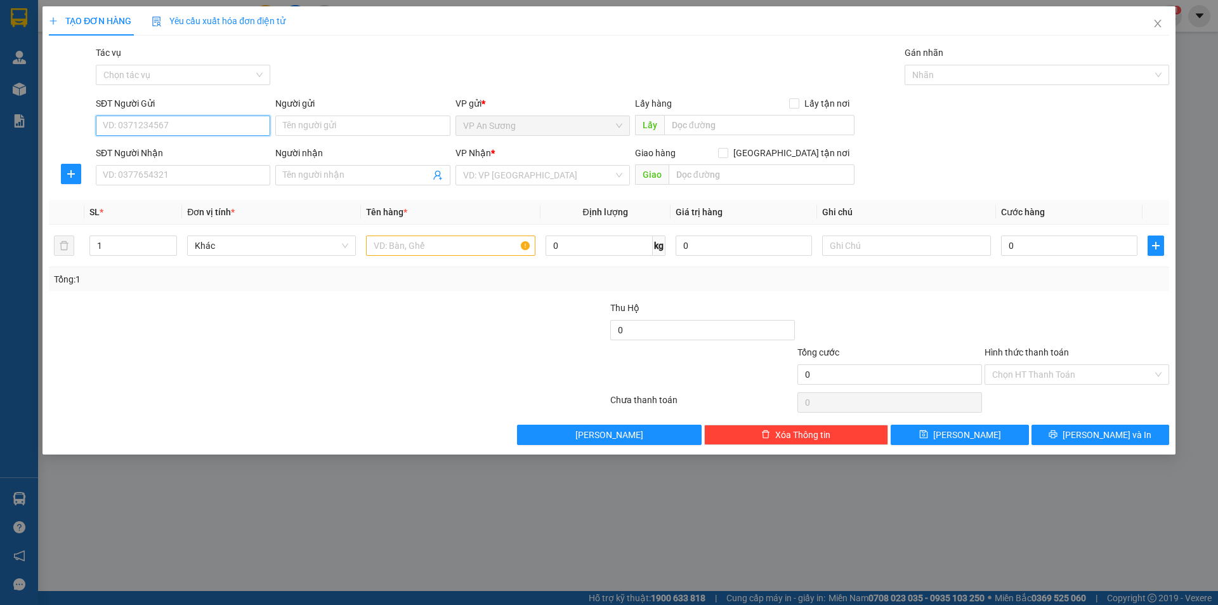
click at [166, 131] on input "SĐT Người Gửi" at bounding box center [183, 125] width 174 height 20
drag, startPoint x: 192, startPoint y: 150, endPoint x: 183, endPoint y: 147, distance: 9.4
click at [191, 150] on div "0339434949" at bounding box center [182, 151] width 159 height 14
type input "0339434949"
type input "0973682189"
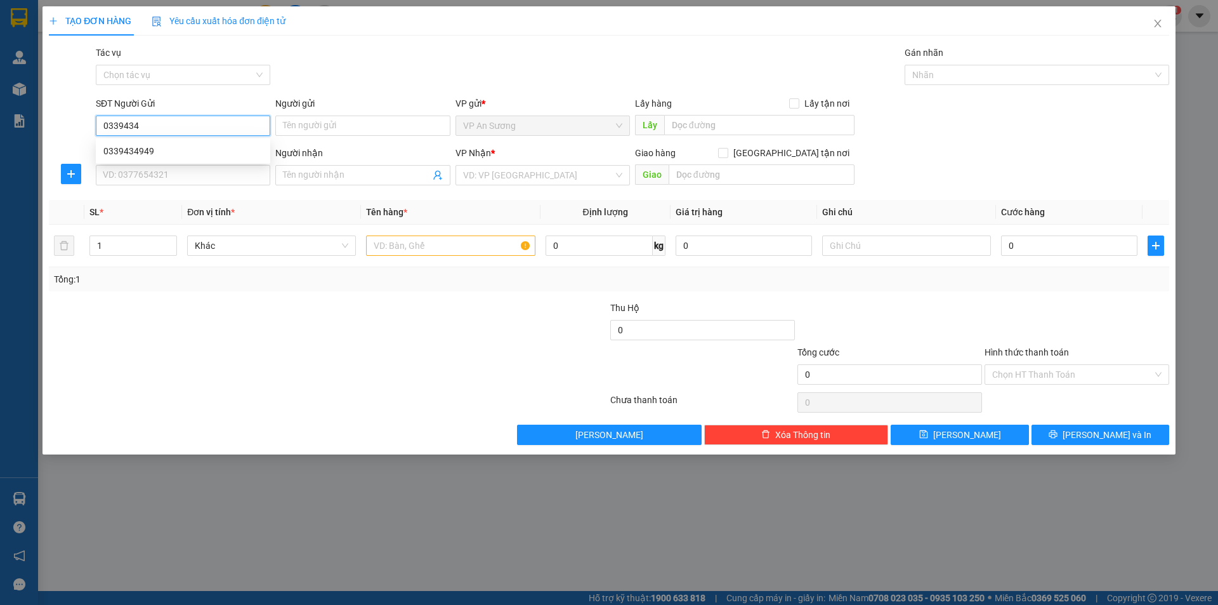
type input "BA ĐỒN"
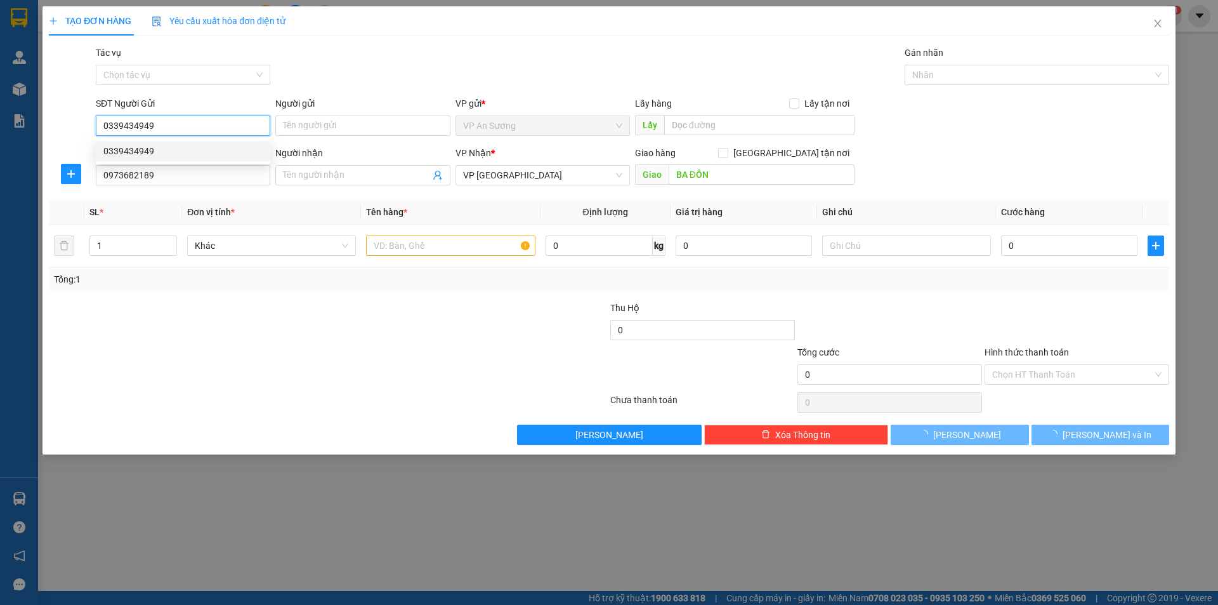
type input "500.000"
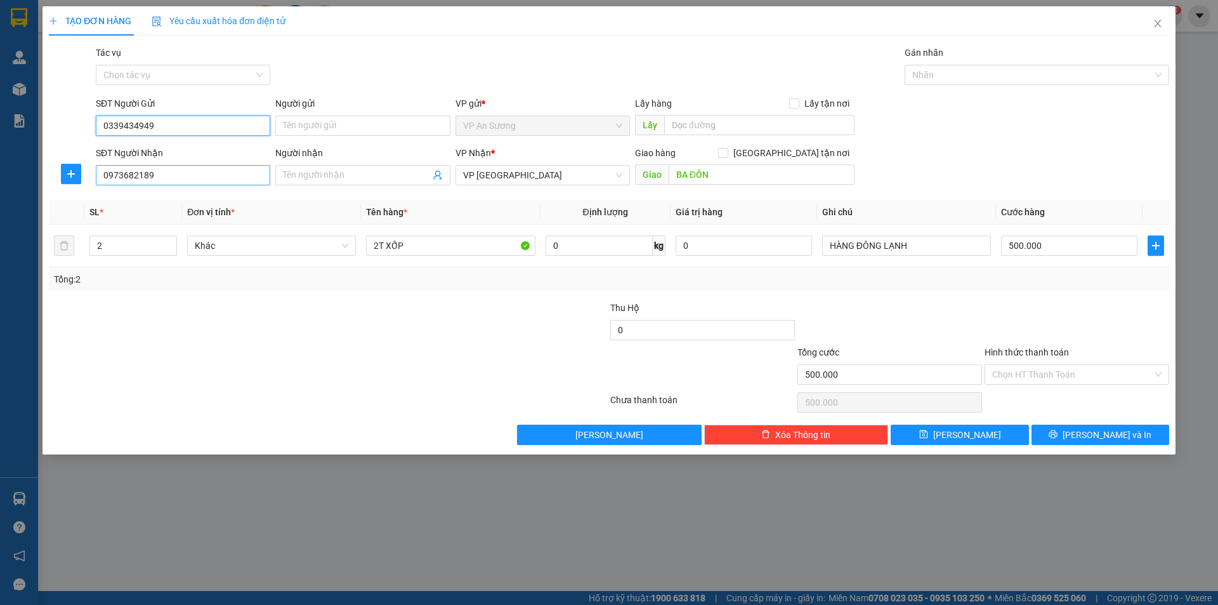
type input "0339434949"
click at [209, 177] on input "0973682189" at bounding box center [183, 175] width 174 height 20
type input "0"
click at [561, 171] on span "VP Quảng Bình" at bounding box center [542, 175] width 159 height 19
type input "0838078777"
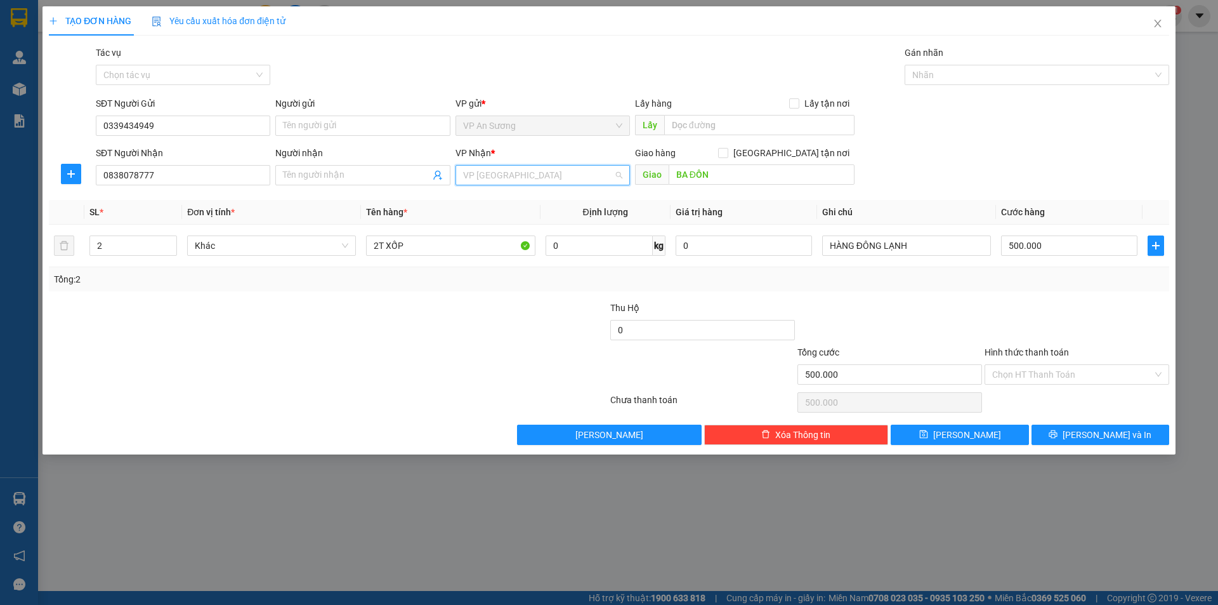
scroll to position [61, 0]
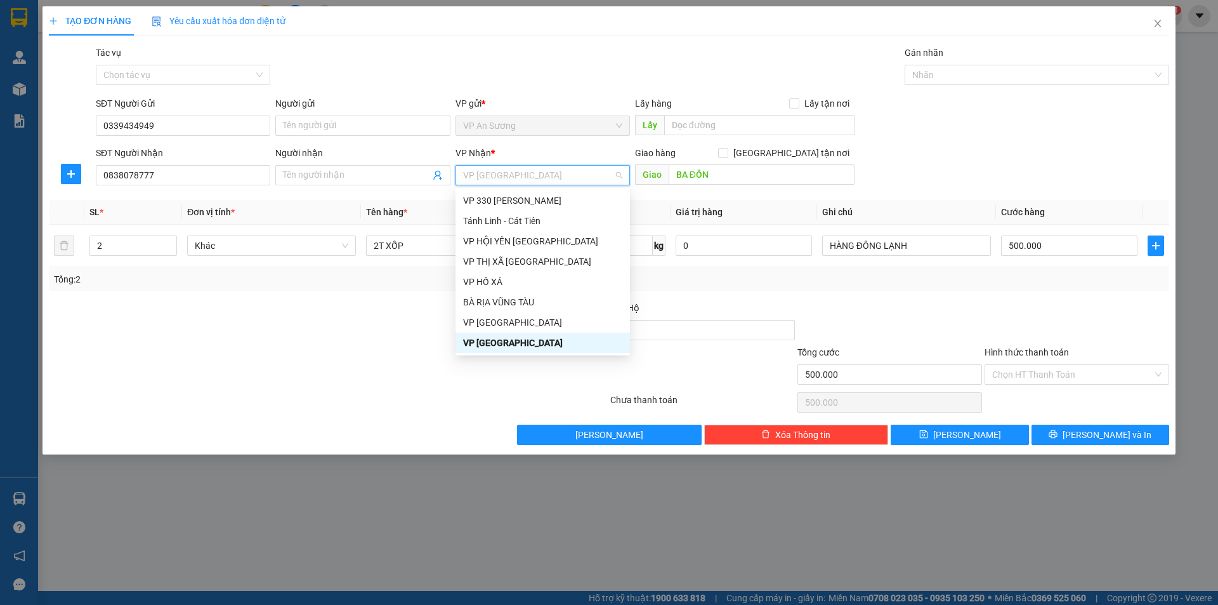
click at [678, 187] on div "Giao hàng Giao tận nơi Giao BA ĐỒN" at bounding box center [745, 168] width 220 height 44
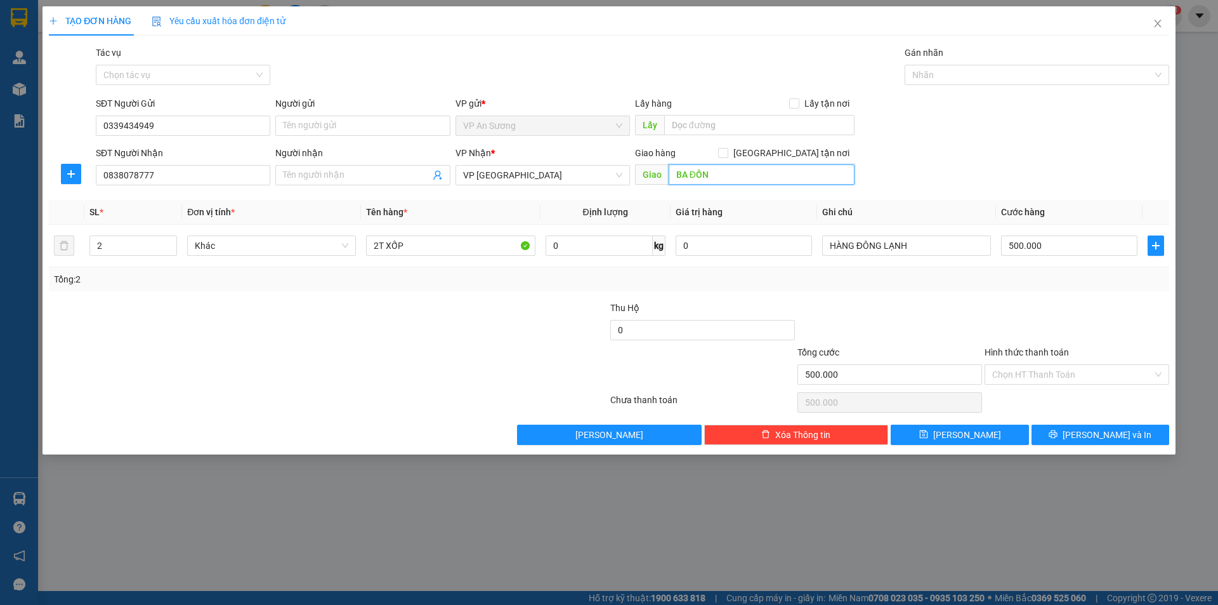
click at [717, 175] on input "BA ĐỒN" at bounding box center [762, 174] width 186 height 20
type input "LỘC LONG, XUÂN NINH"
click at [466, 240] on input "2T XỐP" at bounding box center [450, 245] width 169 height 20
click at [111, 249] on input "2" at bounding box center [133, 245] width 86 height 19
type input "1"
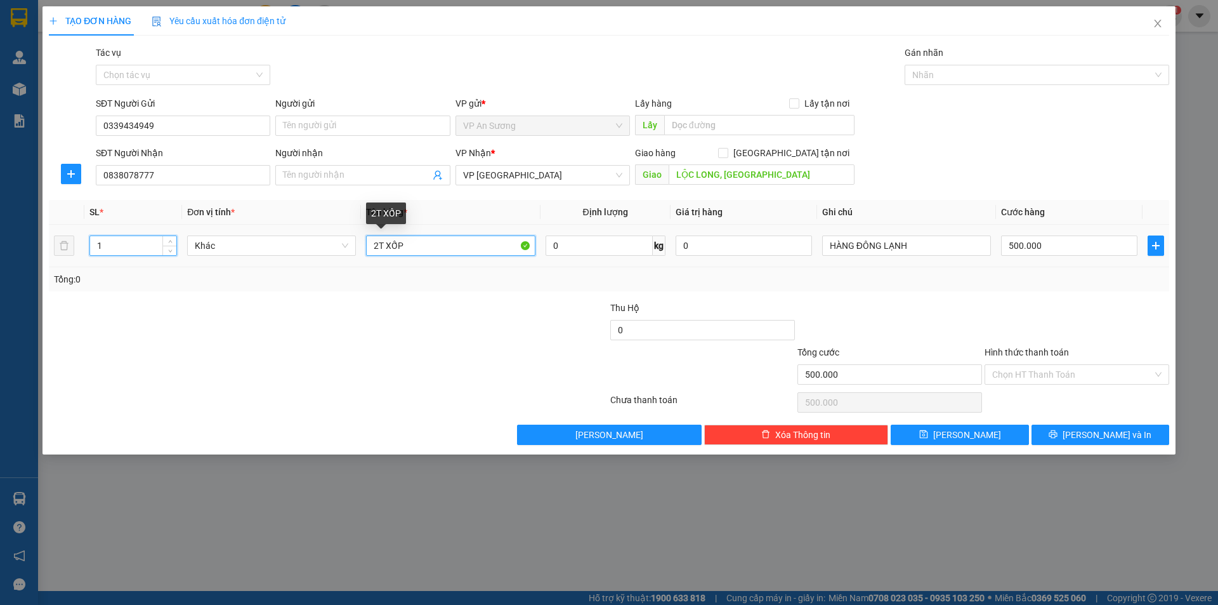
click at [378, 246] on input "2T XỐP" at bounding box center [450, 245] width 169 height 20
click at [432, 242] on input "1T XỐP" at bounding box center [450, 245] width 169 height 20
type input "1T XỐP TRẮNG"
click at [1051, 245] on input "500.000" at bounding box center [1069, 245] width 136 height 20
type input "0"
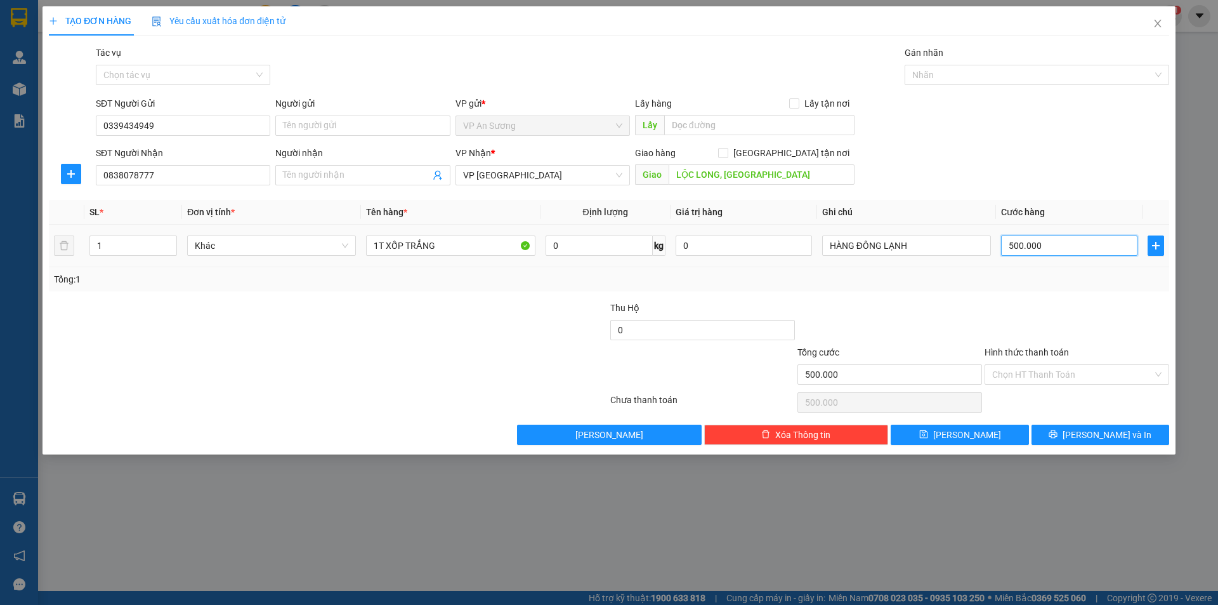
type input "0"
type input "30"
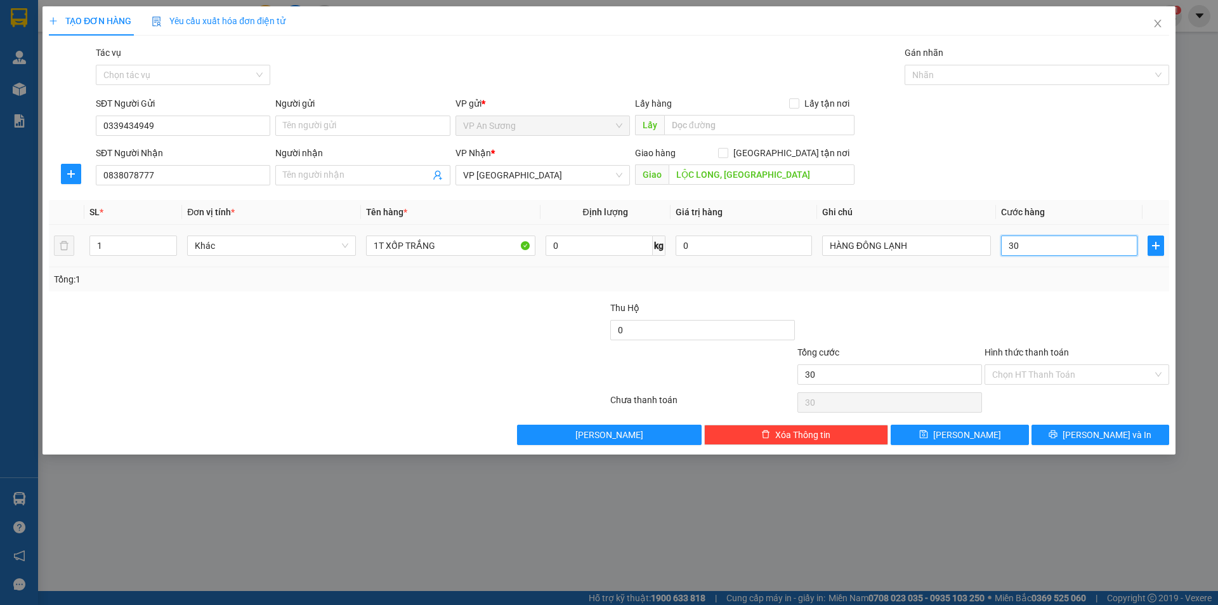
type input "300"
click at [934, 170] on div "SĐT Người Nhận 0838078777 Người nhận Tên người nhận VP Nhận * VP Quảng Bình Gia…" at bounding box center [632, 168] width 1079 height 44
type input "300.000"
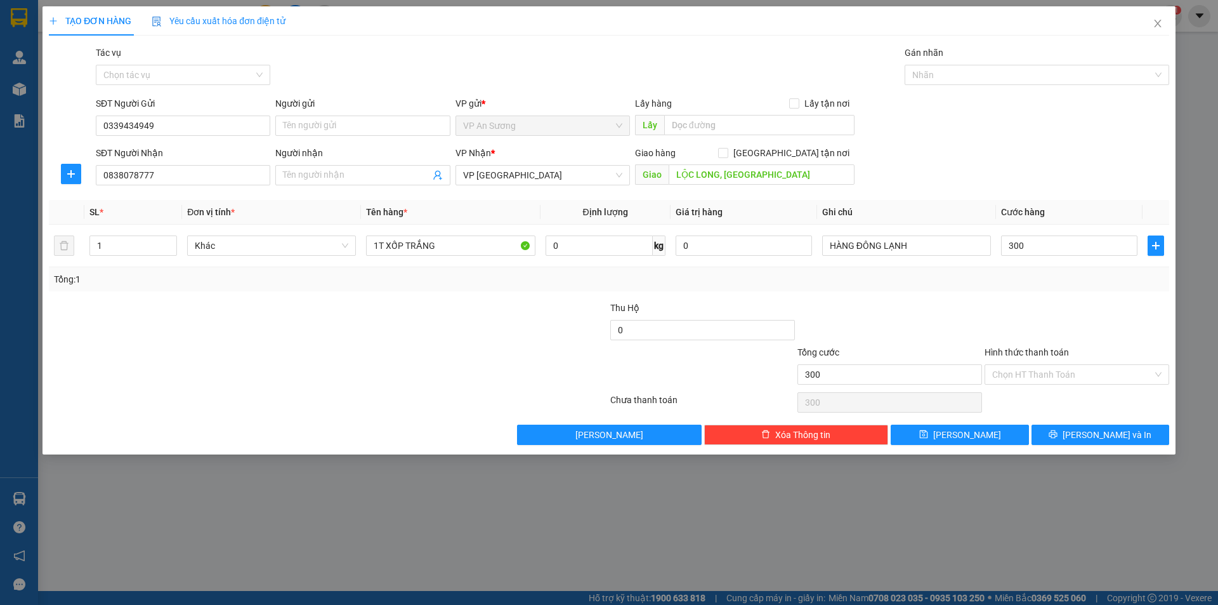
type input "300.000"
click at [1087, 435] on button "Lưu và In" at bounding box center [1101, 434] width 138 height 20
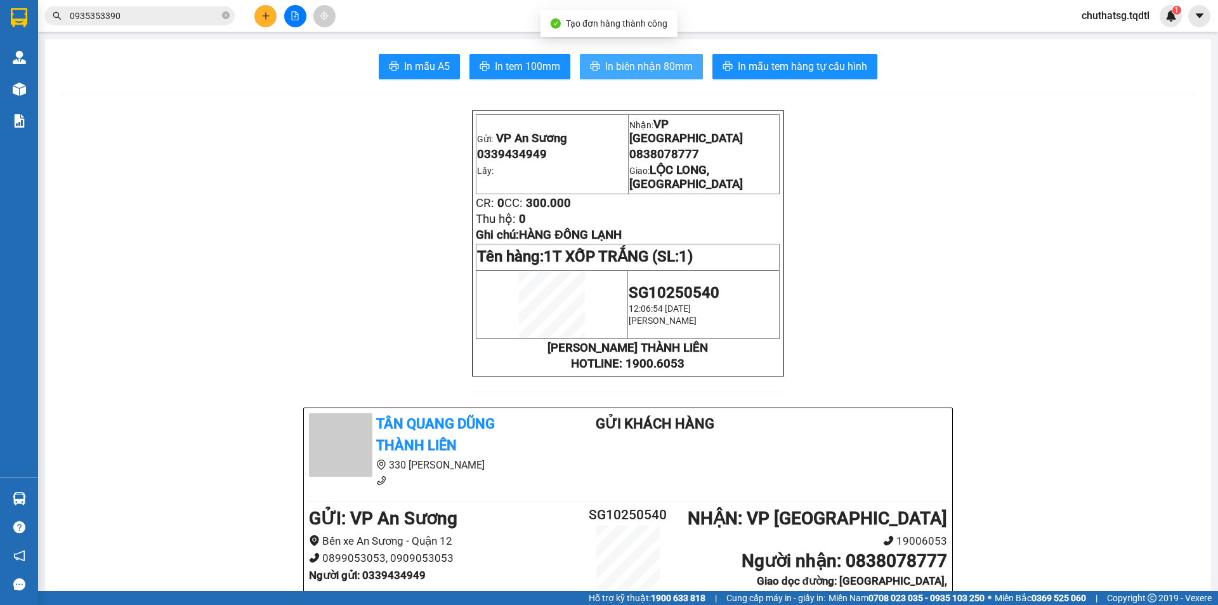
click at [634, 69] on span "In biên nhận 80mm" at bounding box center [649, 66] width 88 height 16
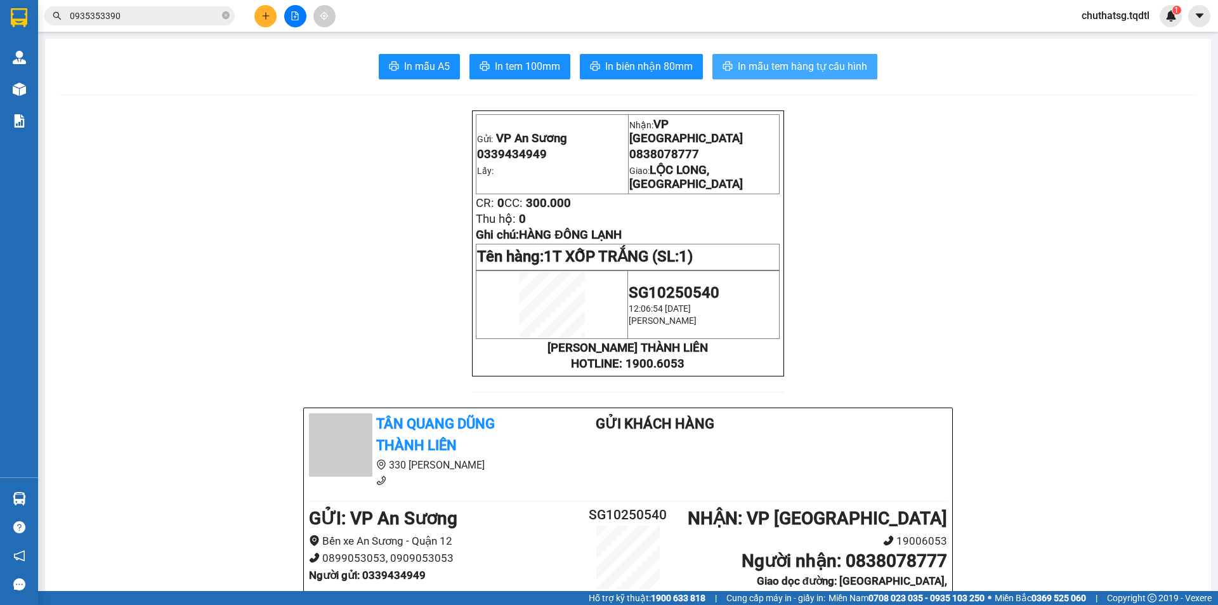
click at [801, 61] on span "In mẫu tem hàng tự cấu hình" at bounding box center [802, 66] width 129 height 16
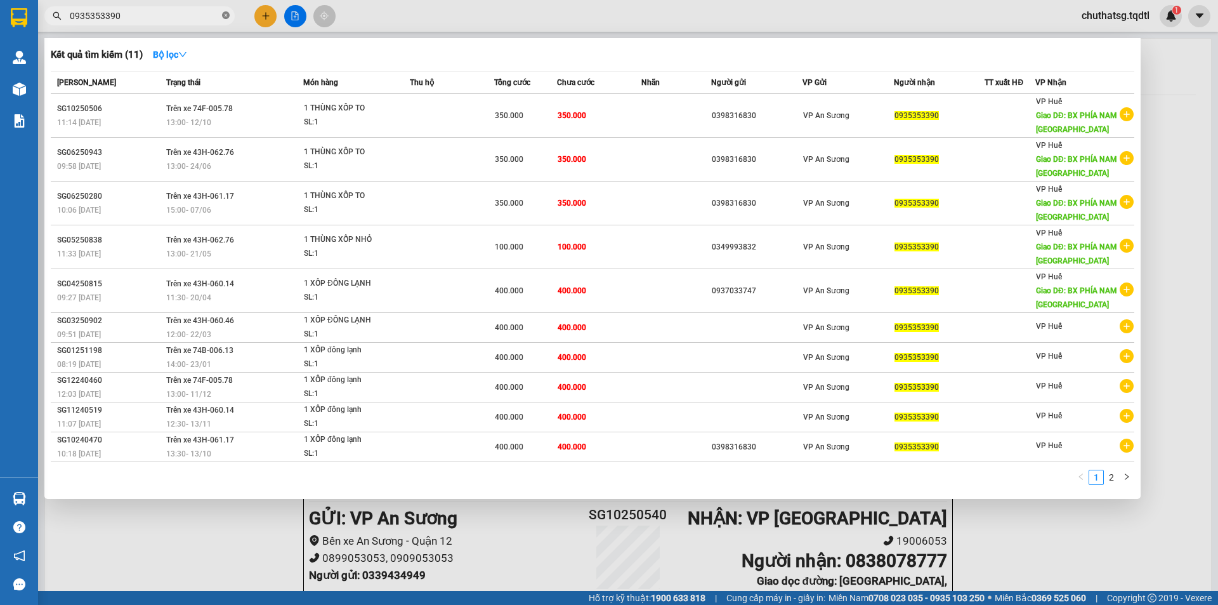
click at [225, 17] on icon "close-circle" at bounding box center [226, 15] width 8 height 8
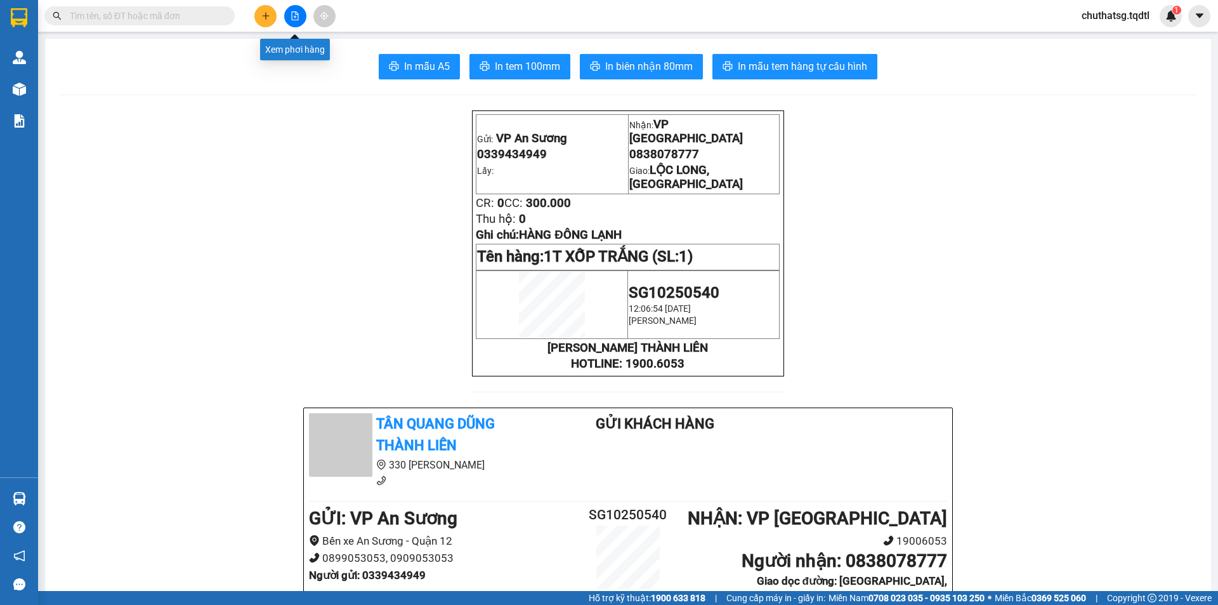
click at [289, 22] on button at bounding box center [295, 16] width 22 height 22
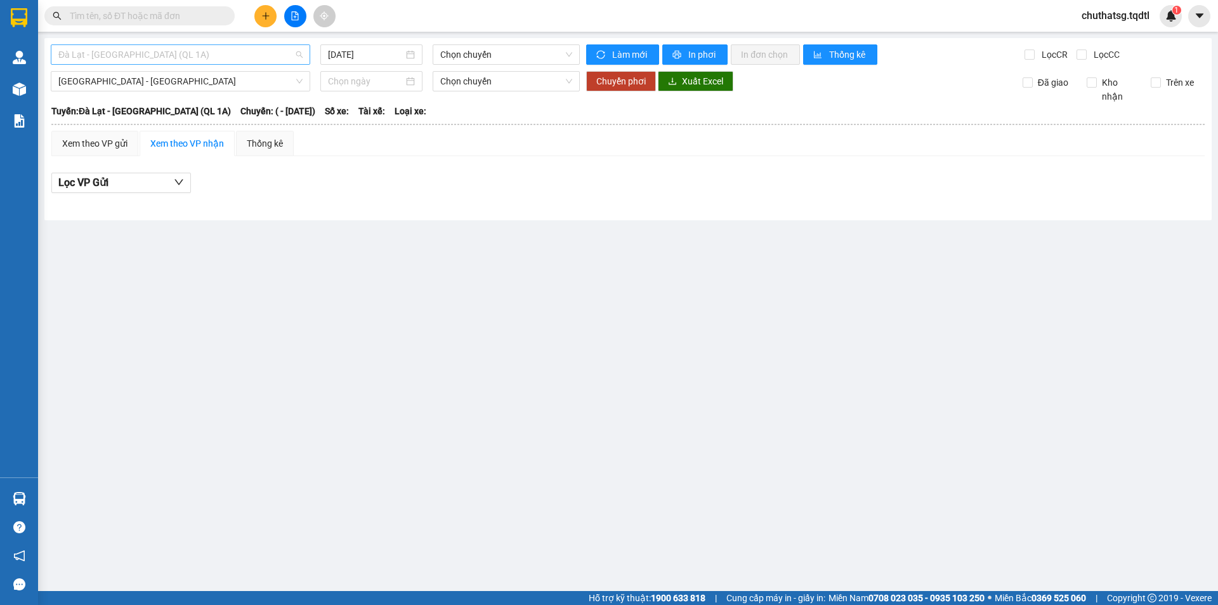
click at [220, 56] on span "Đà Lạt - Sài Gòn (QL 1A)" at bounding box center [180, 54] width 244 height 19
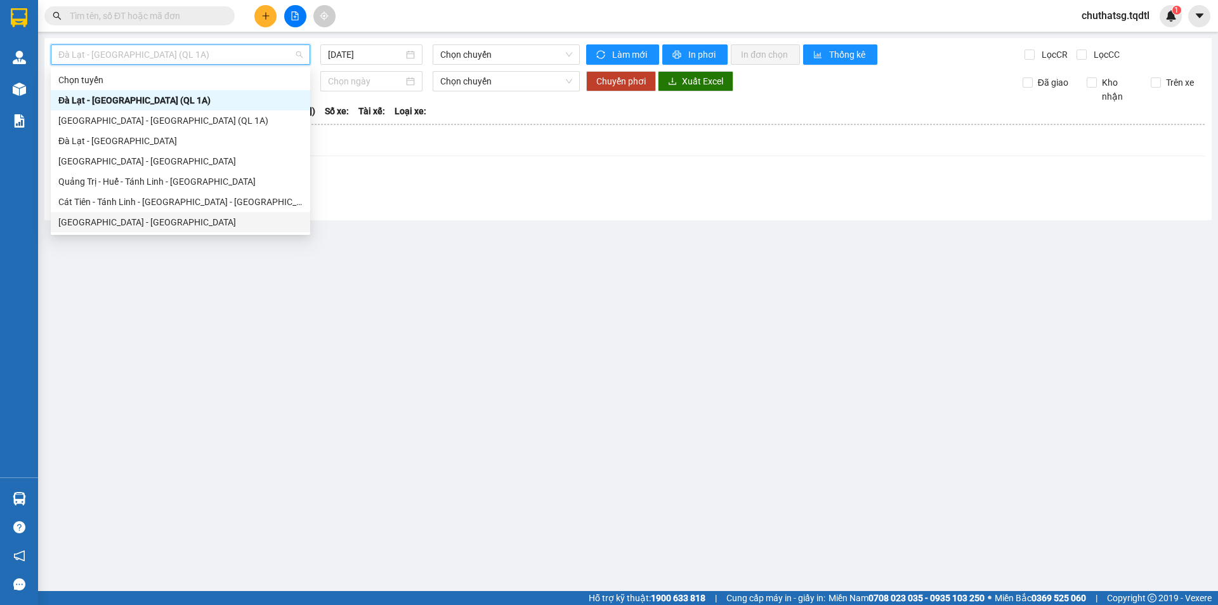
click at [163, 275] on main "Đà Lạt - Sài Gòn (QL 1A) 13/10/2025 Chọn chuyến Làm mới In phơi In đơn chọn Thố…" at bounding box center [609, 295] width 1218 height 591
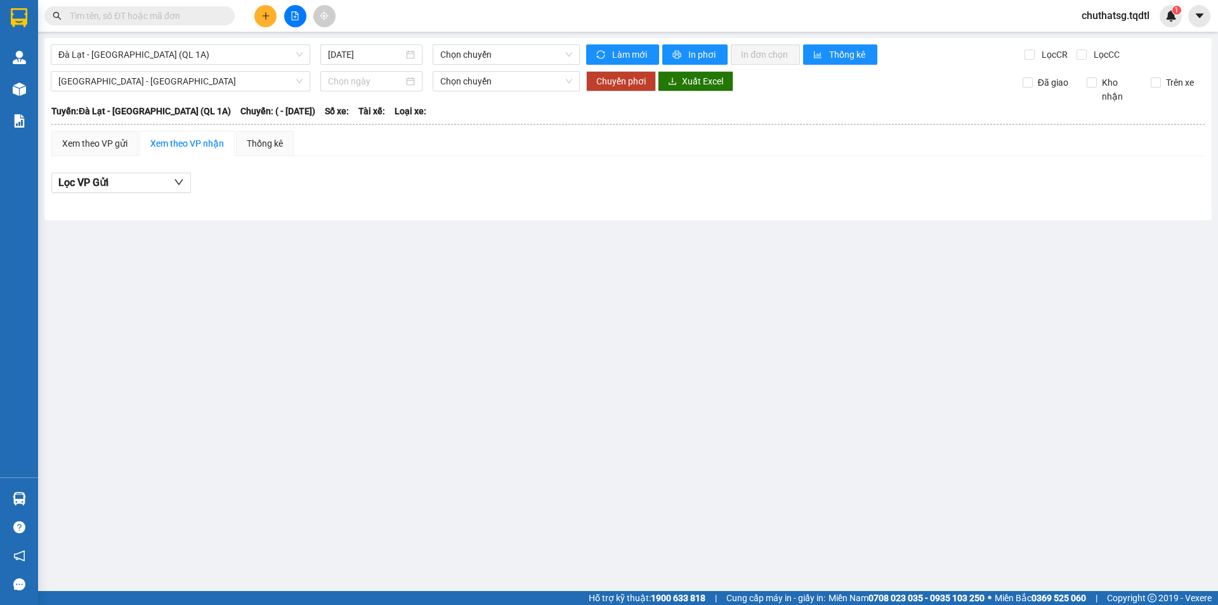
click at [268, 14] on icon "plus" at bounding box center [265, 15] width 9 height 9
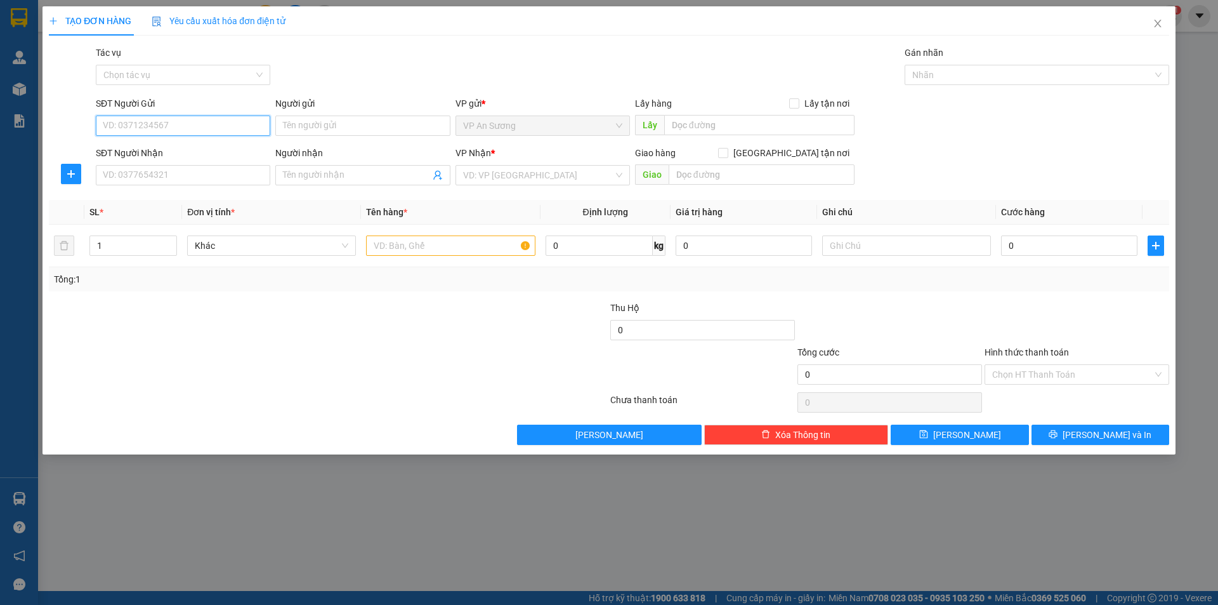
click at [213, 126] on input "SĐT Người Gửi" at bounding box center [183, 125] width 174 height 20
type input "0"
type input "0878222231"
drag, startPoint x: 183, startPoint y: 172, endPoint x: 161, endPoint y: 164, distance: 23.7
click at [183, 171] on input "SĐT Người Nhận" at bounding box center [183, 175] width 174 height 20
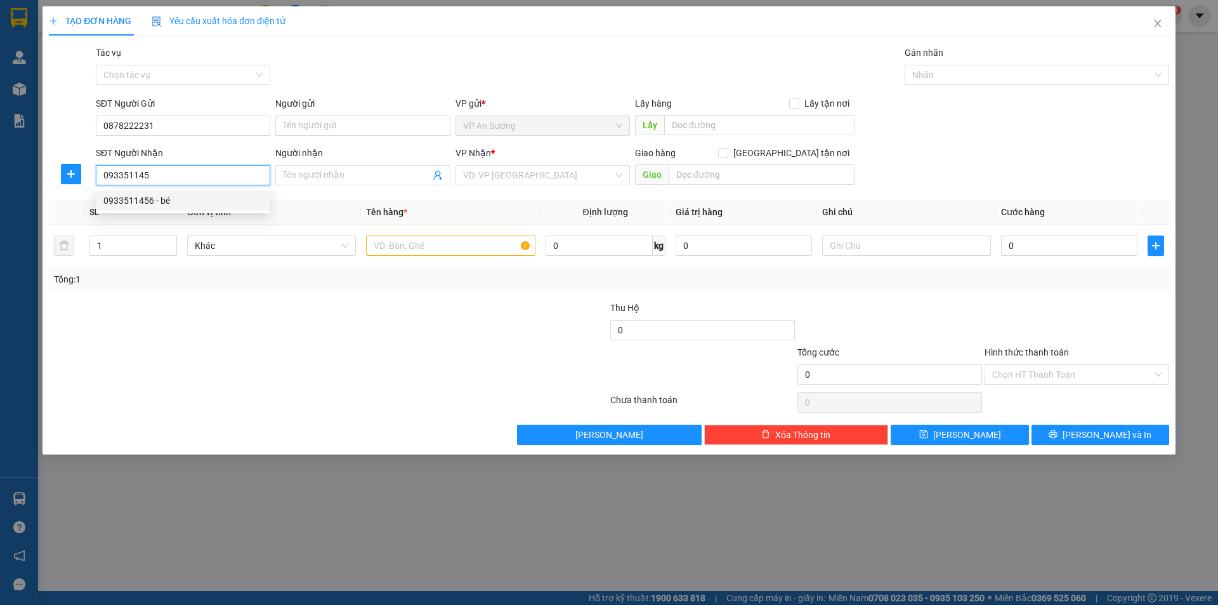
click at [171, 200] on div "0933511456 - bé" at bounding box center [182, 201] width 159 height 14
type input "0933511456"
type input "bé"
type input "ĐÔNG HÀ"
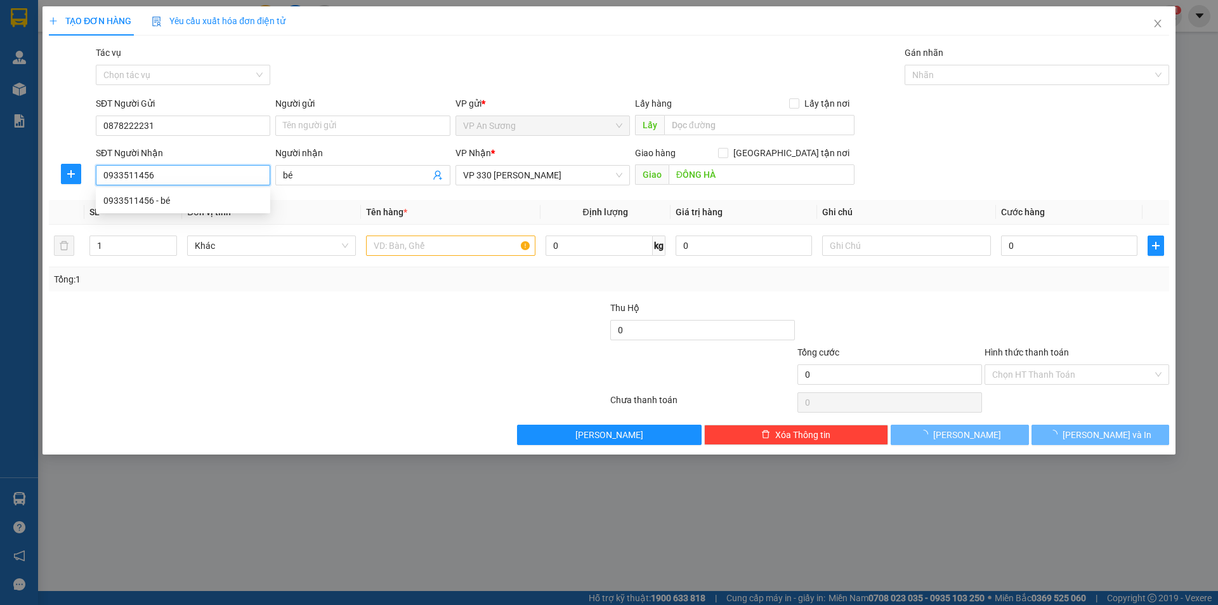
type input "200.000"
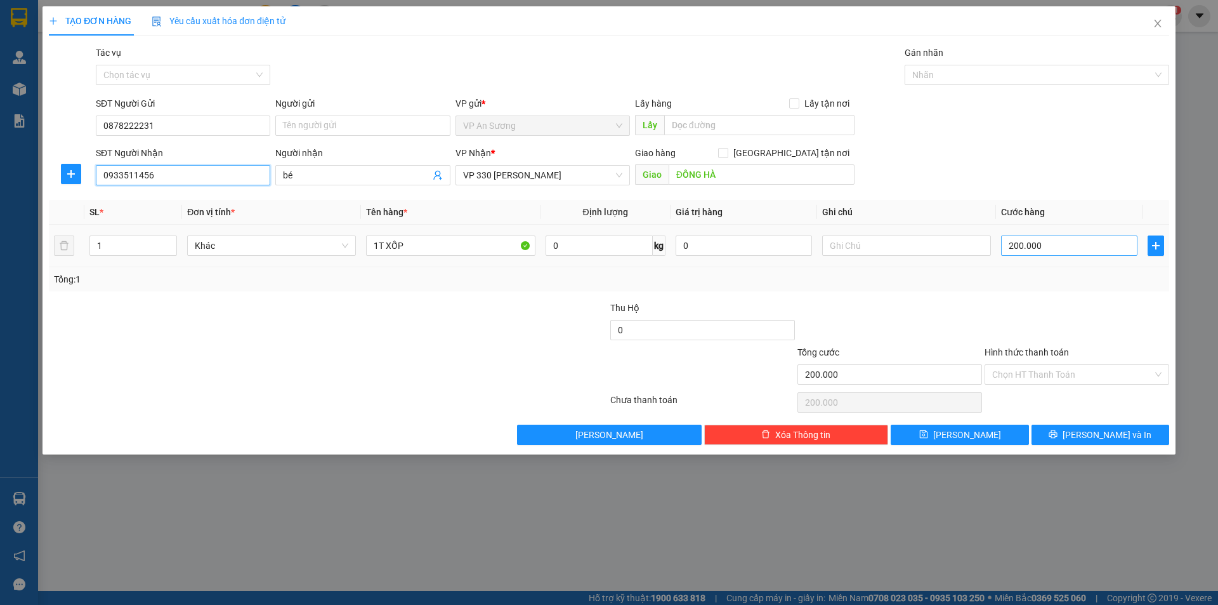
type input "0933511456"
click at [1018, 246] on input "200.000" at bounding box center [1069, 245] width 136 height 20
click at [1021, 244] on input "200.000" at bounding box center [1069, 245] width 136 height 20
click at [1018, 243] on input "200.000" at bounding box center [1069, 245] width 136 height 20
type input "20.000"
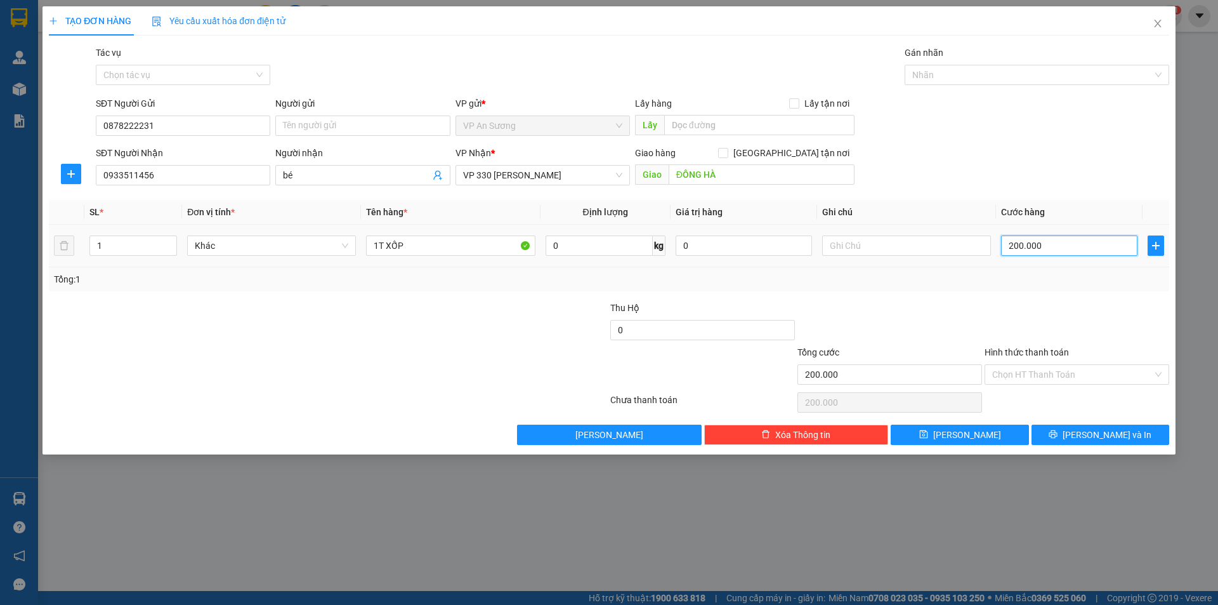
type input "20.000"
type input "250.000"
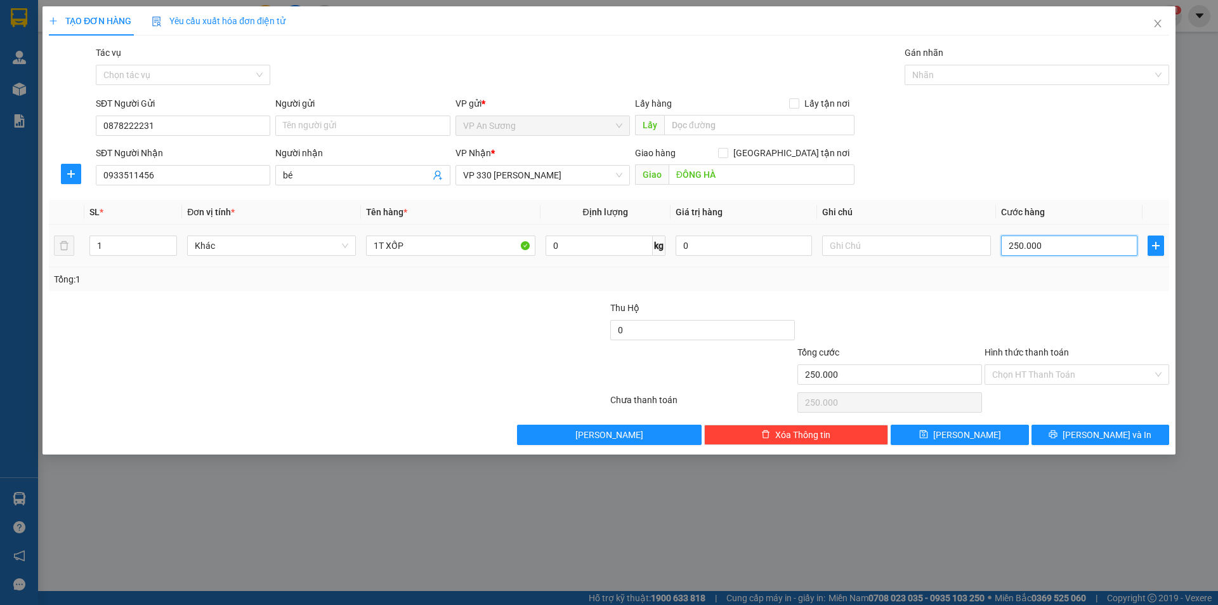
type input "20.000"
type input "200.000"
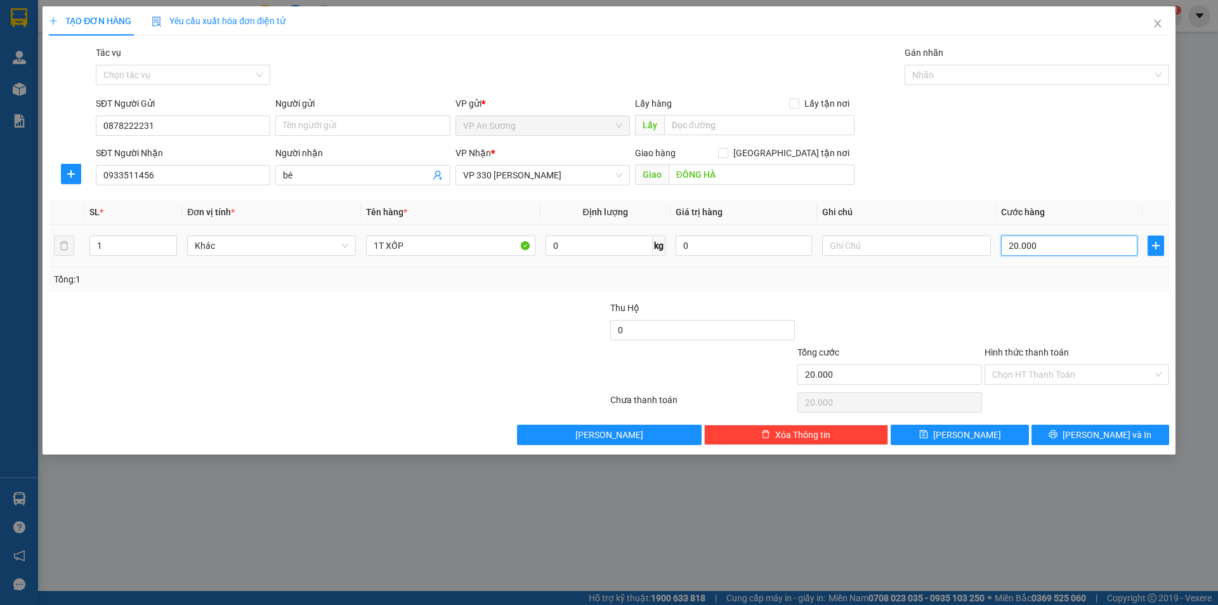
type input "200.000"
click at [1048, 381] on input "Hình thức thanh toán" at bounding box center [1072, 374] width 161 height 19
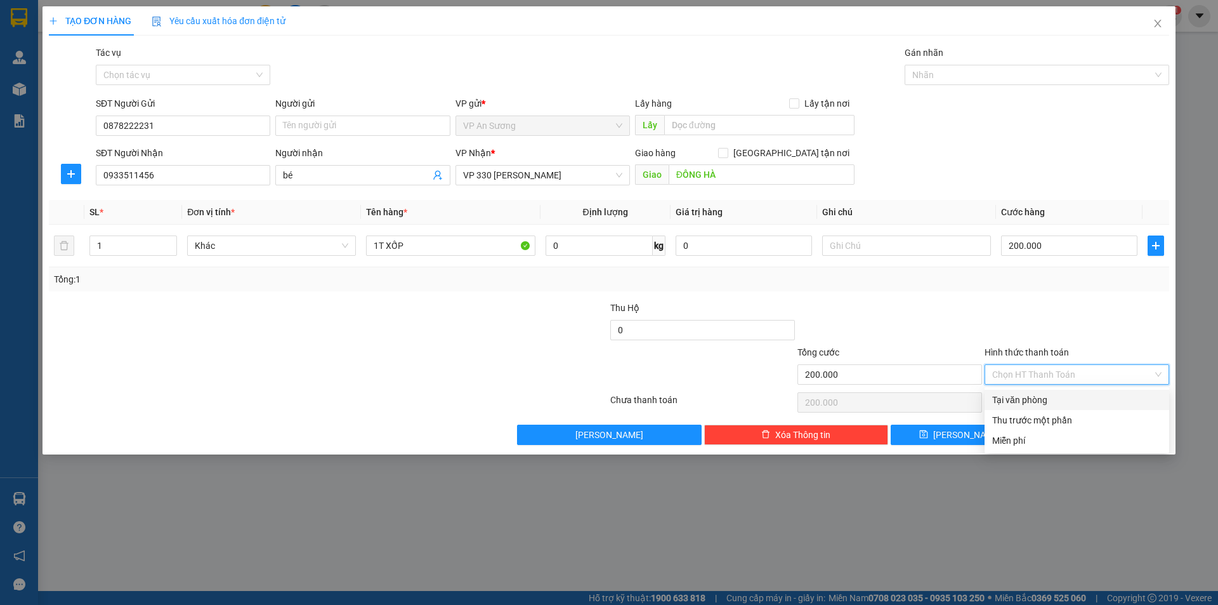
click at [1055, 398] on div "Tại văn phòng" at bounding box center [1076, 400] width 169 height 14
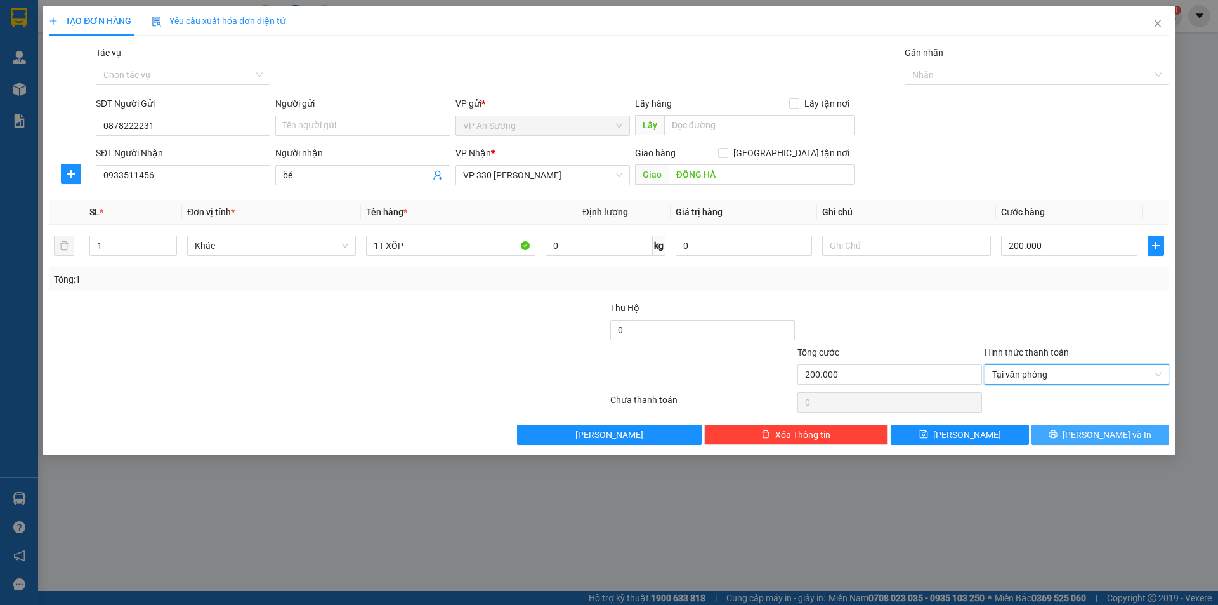
click at [1095, 436] on span "Lưu và In" at bounding box center [1107, 435] width 89 height 14
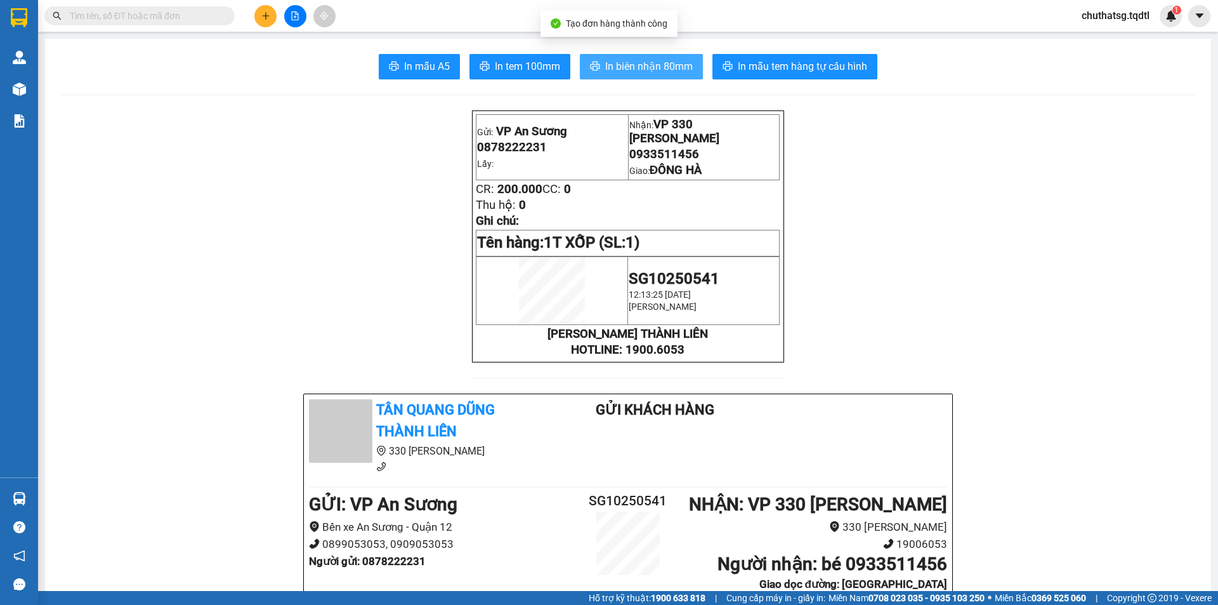
click at [621, 62] on span "In biên nhận 80mm" at bounding box center [649, 66] width 88 height 16
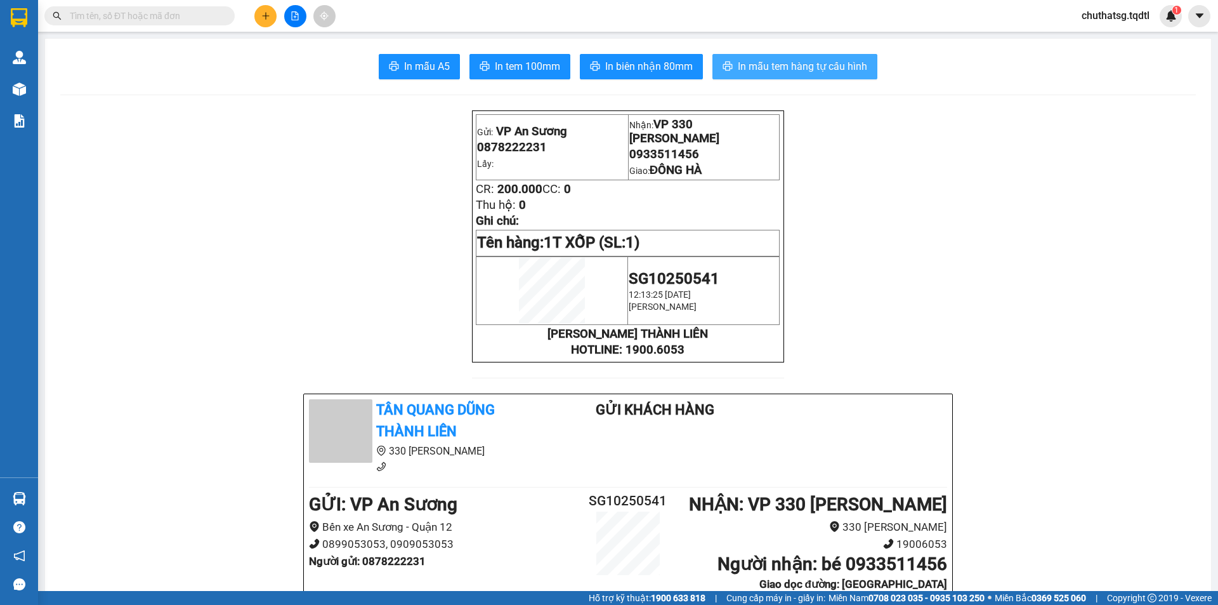
click at [780, 63] on span "In mẫu tem hàng tự cấu hình" at bounding box center [802, 66] width 129 height 16
click at [268, 18] on icon "plus" at bounding box center [265, 15] width 9 height 9
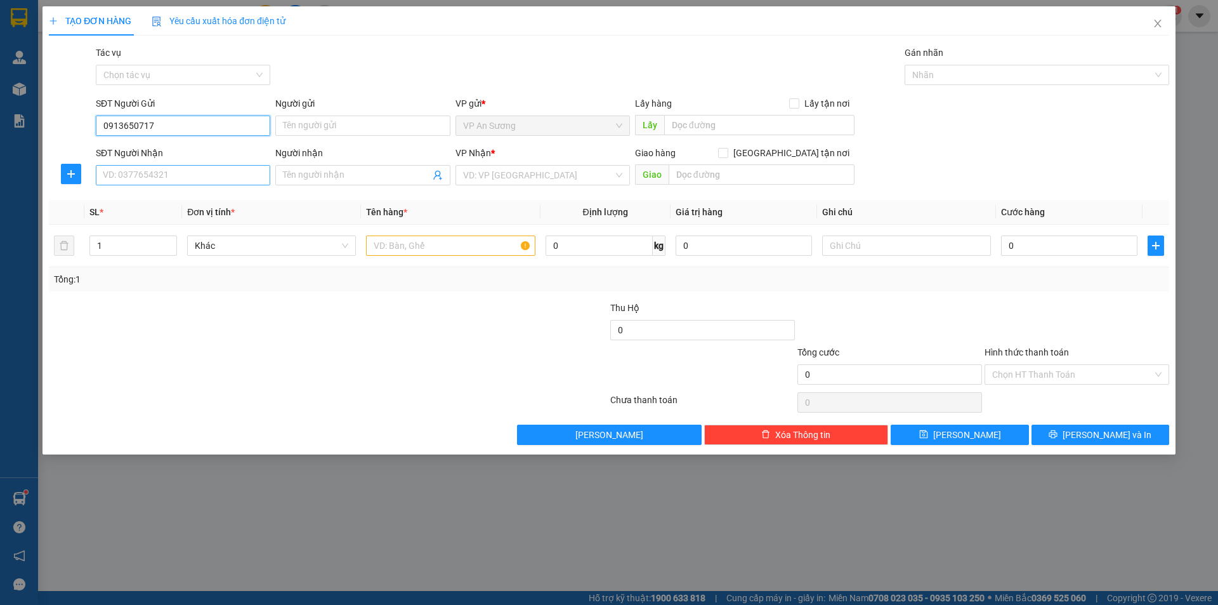
type input "0913650717"
click at [233, 166] on input "SĐT Người Nhận" at bounding box center [183, 175] width 174 height 20
type input "0914192115"
click at [511, 183] on input "search" at bounding box center [538, 175] width 150 height 19
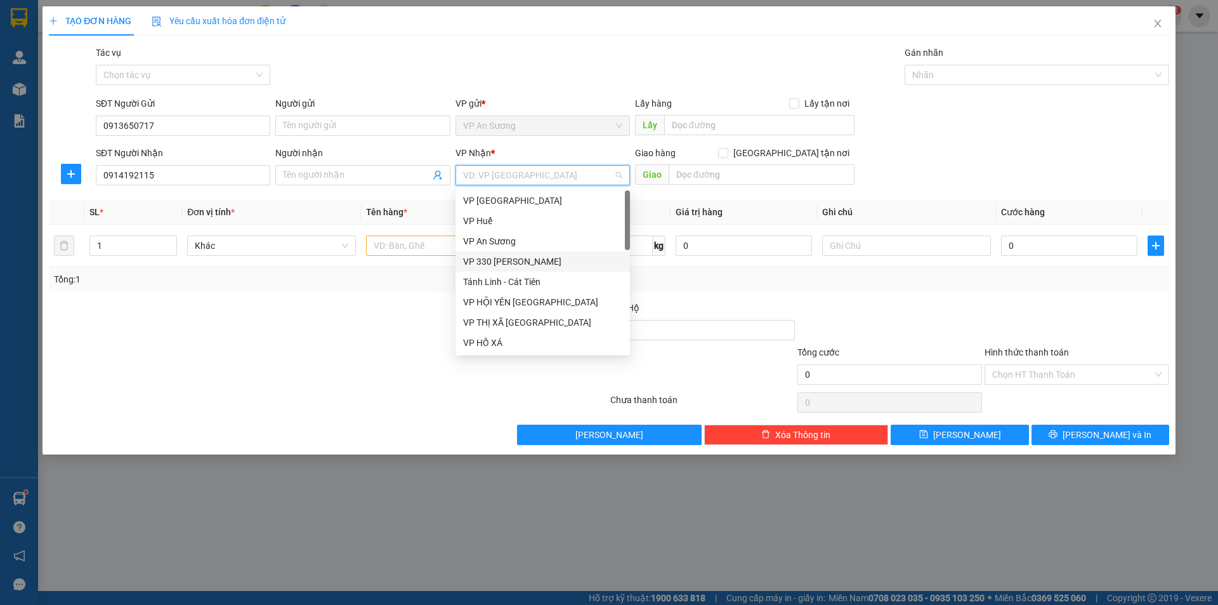
click at [515, 261] on div "VP 330 [PERSON_NAME]" at bounding box center [542, 261] width 159 height 14
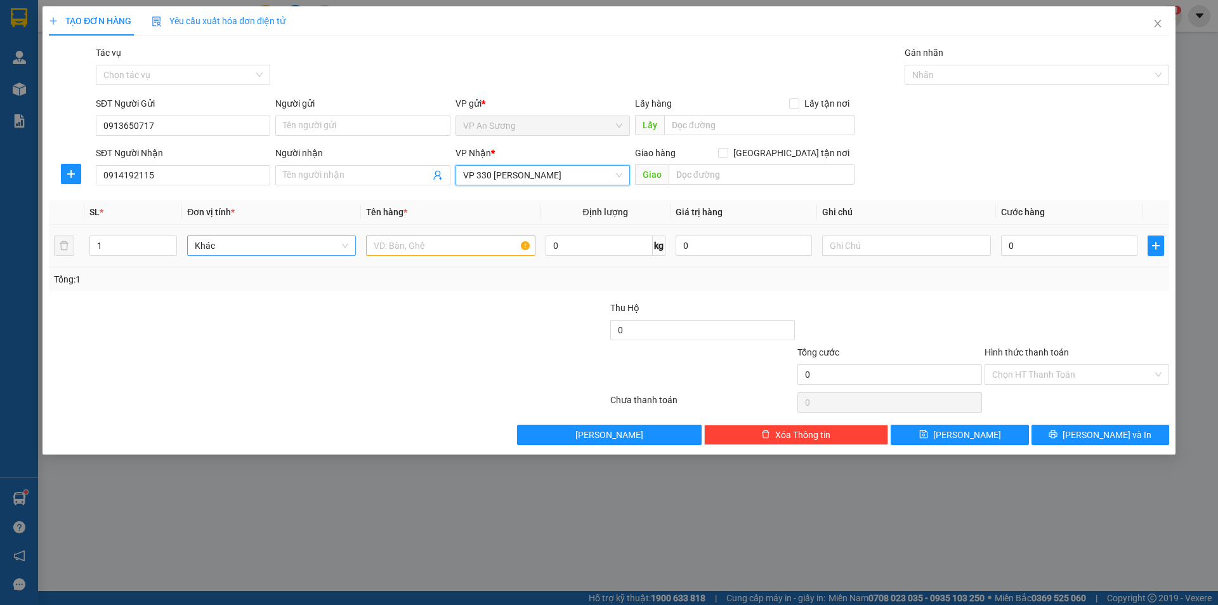
drag, startPoint x: 254, startPoint y: 256, endPoint x: 275, endPoint y: 255, distance: 20.9
click at [254, 255] on div "Khác" at bounding box center [271, 245] width 169 height 25
click at [402, 247] on input "text" at bounding box center [450, 245] width 169 height 20
type input "1T GIẤY"
click at [1017, 240] on input "0" at bounding box center [1069, 245] width 136 height 20
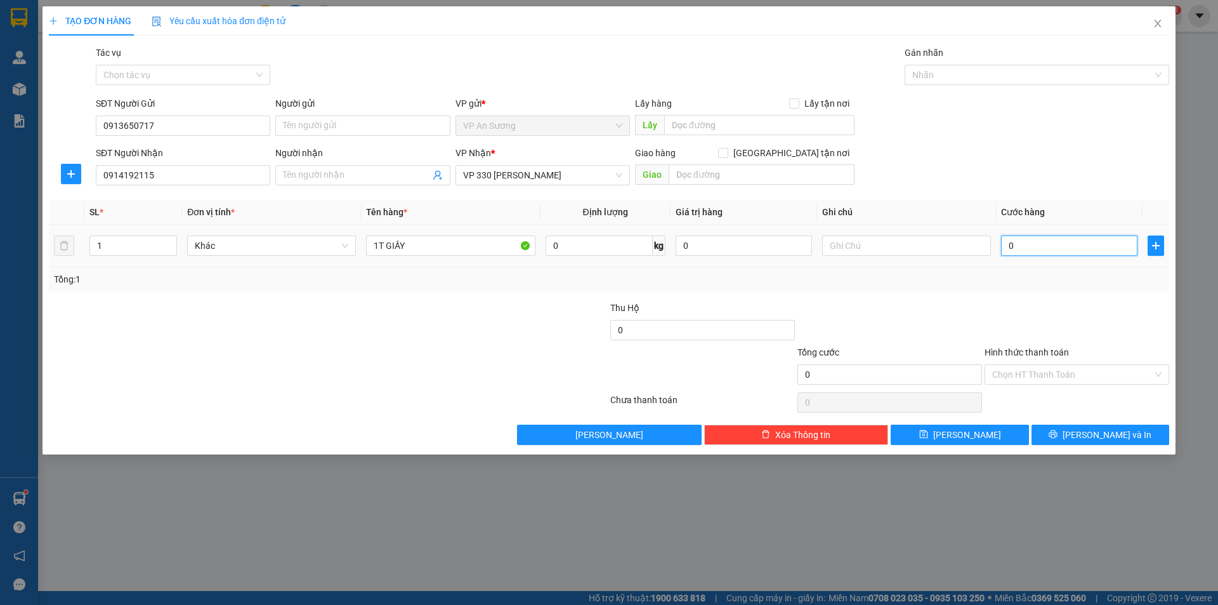
click at [1003, 244] on input "0" at bounding box center [1069, 245] width 136 height 20
type input "10"
type input "100"
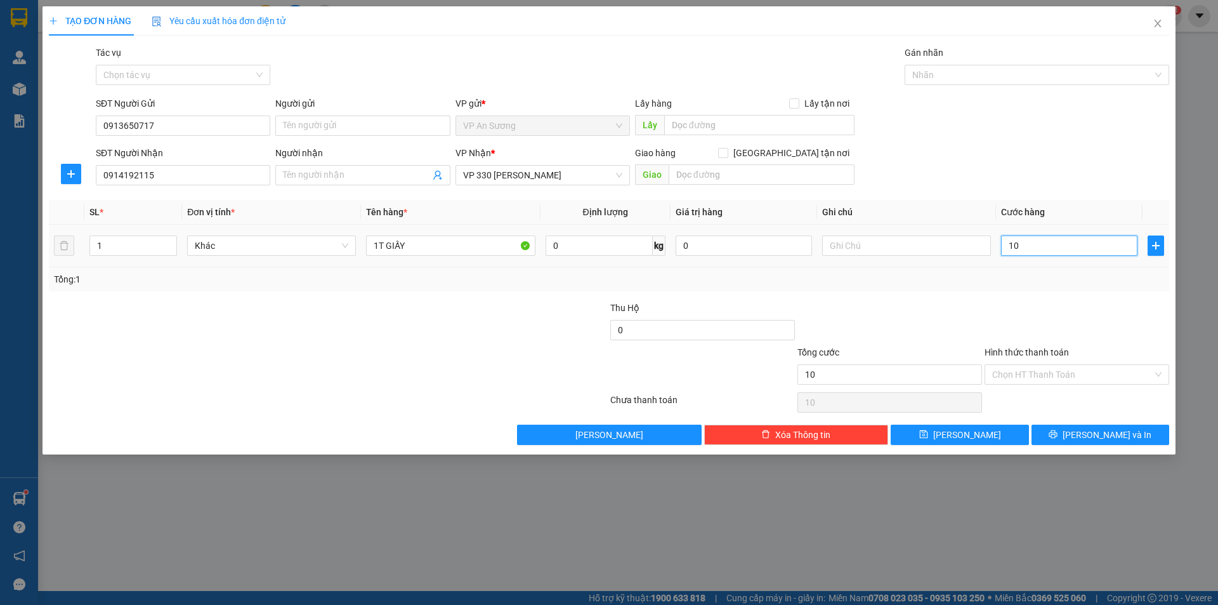
type input "100"
click at [1066, 77] on div at bounding box center [1031, 74] width 246 height 15
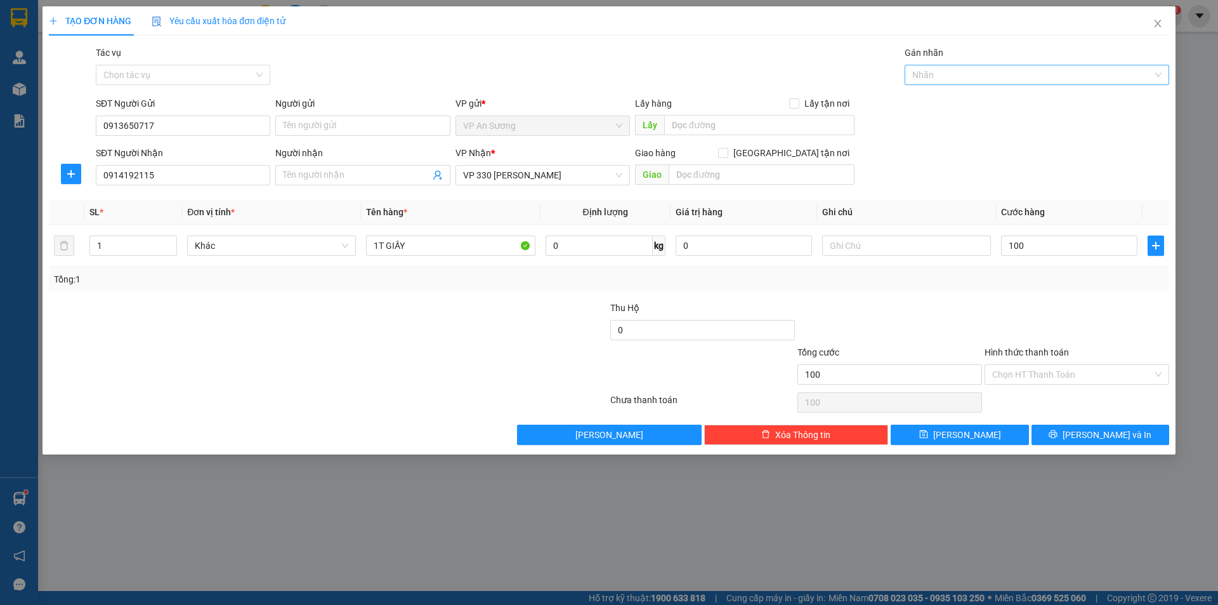
type input "100.000"
click at [936, 162] on div "SĐT Người Nhận 0914192115 Người nhận Tên người nhận VP Nhận * VP 330 Lê Duẫn Gi…" at bounding box center [632, 168] width 1079 height 44
click at [1058, 431] on icon "printer" at bounding box center [1053, 434] width 9 height 9
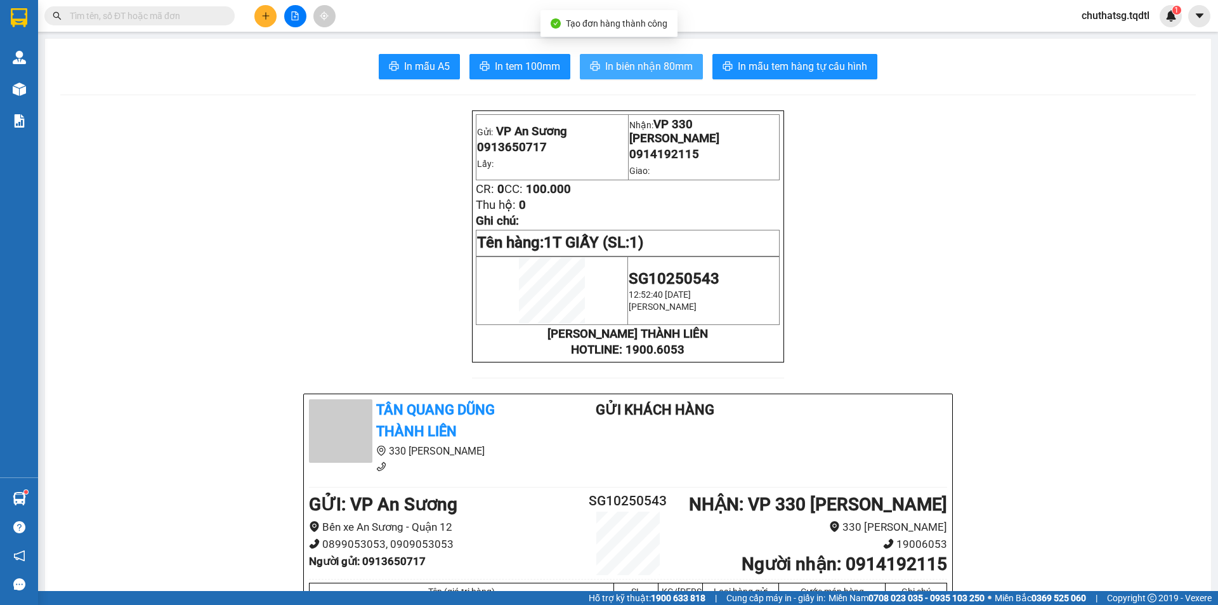
click at [636, 66] on span "In biên nhận 80mm" at bounding box center [649, 66] width 88 height 16
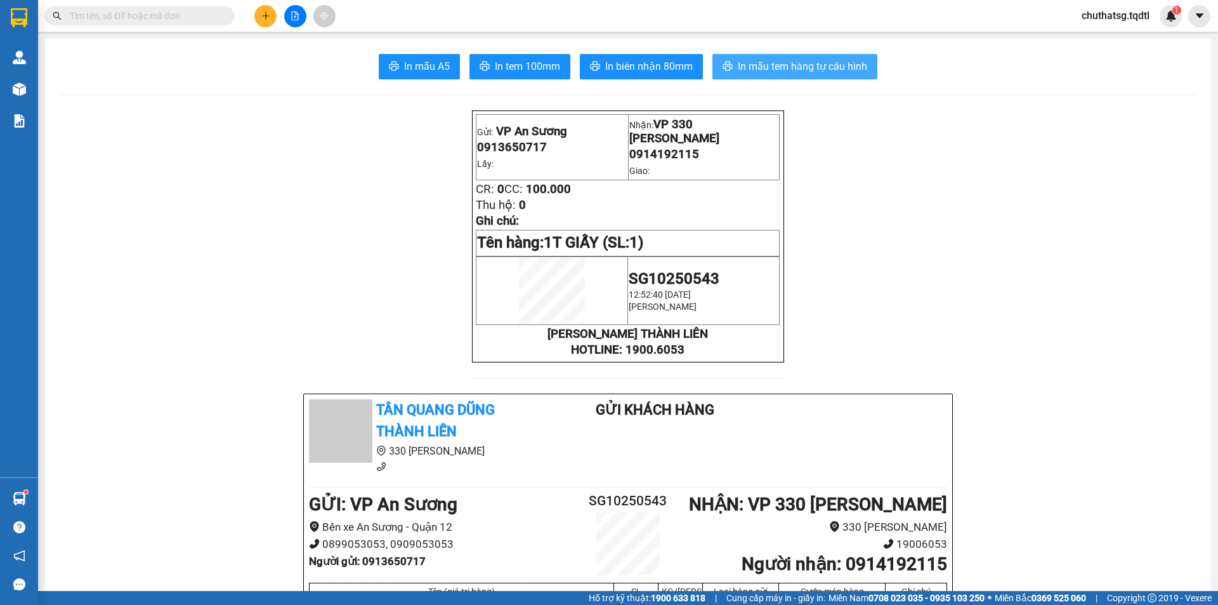
click at [761, 62] on span "In mẫu tem hàng tự cấu hình" at bounding box center [802, 66] width 129 height 16
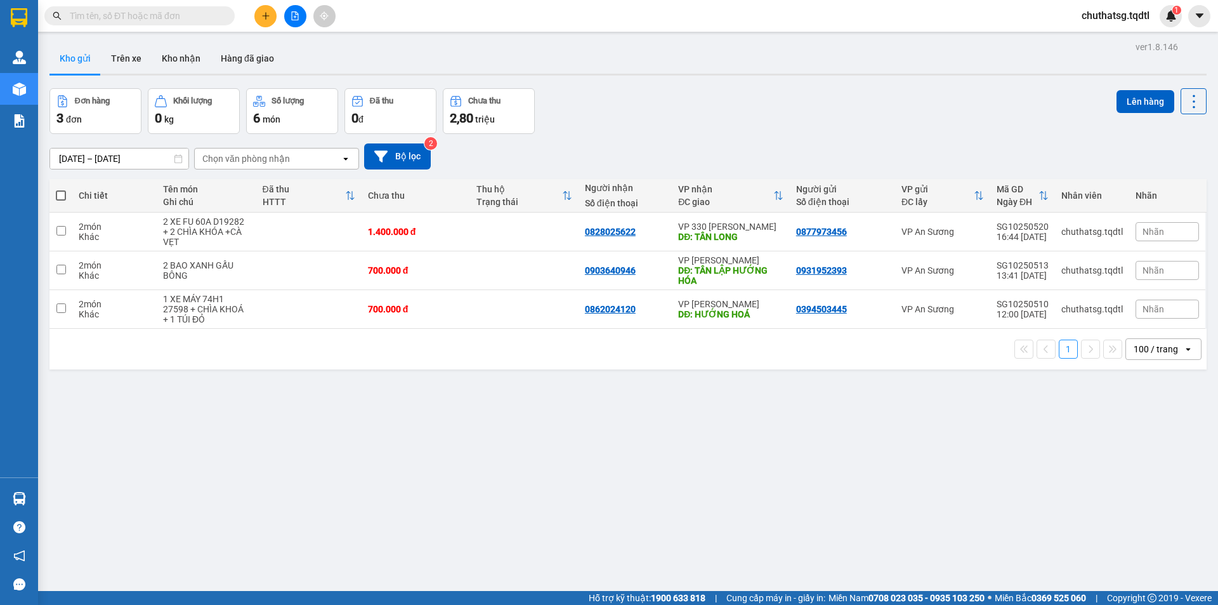
drag, startPoint x: 600, startPoint y: 155, endPoint x: 610, endPoint y: 148, distance: 12.5
click at [610, 148] on div "[DATE] – [DATE] Press the down arrow key to interact with the calendar and sele…" at bounding box center [627, 156] width 1157 height 26
